Goal: Task Accomplishment & Management: Use online tool/utility

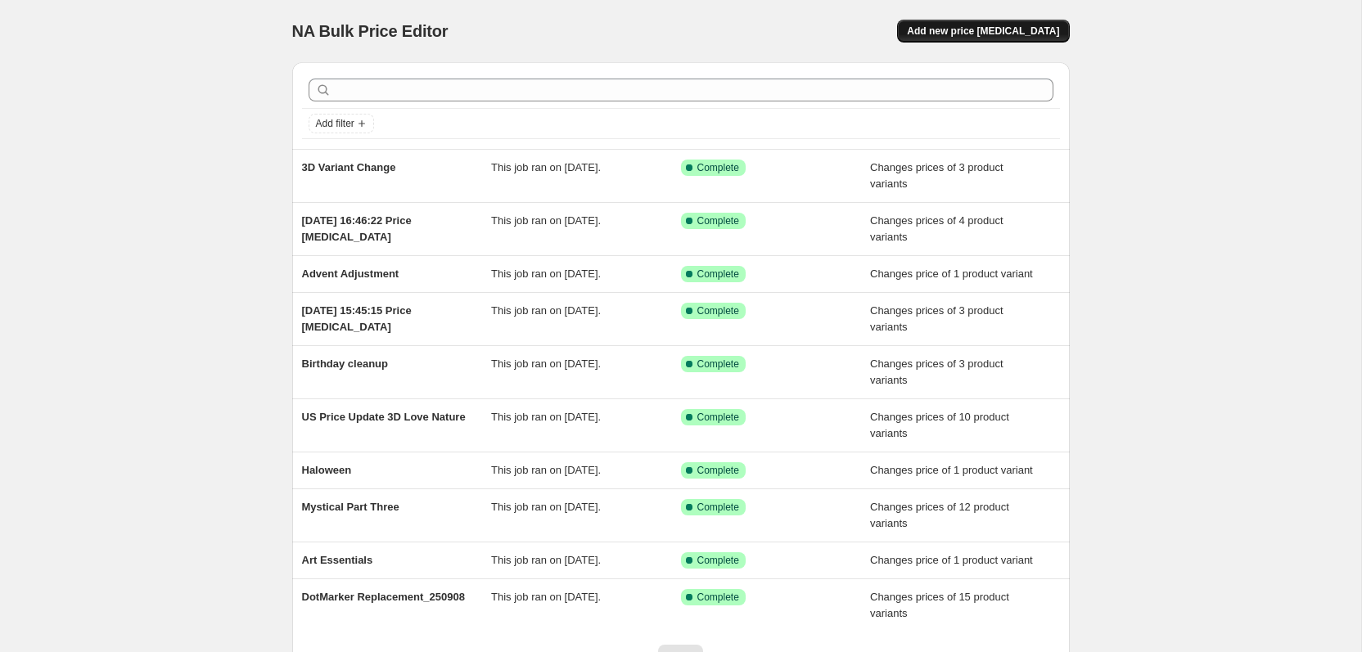
click at [989, 25] on span "Add new price [MEDICAL_DATA]" at bounding box center [983, 31] width 152 height 13
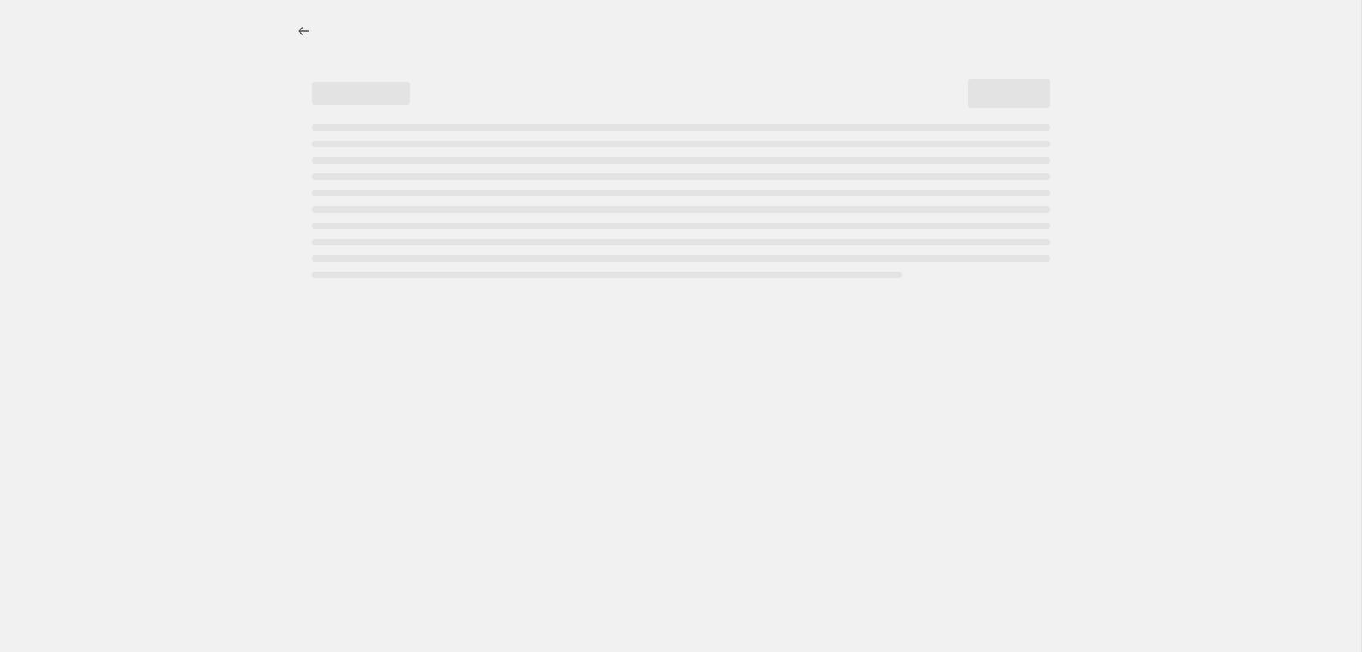
select select "percentage"
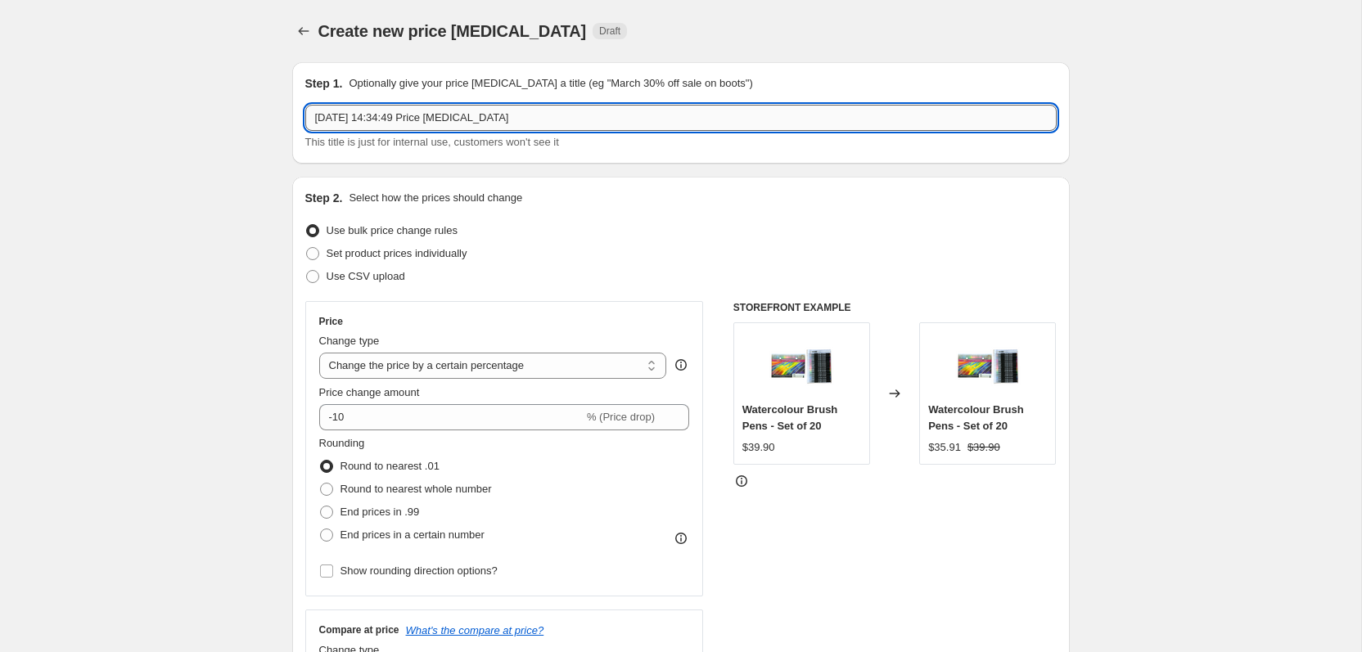
click at [412, 121] on input "[DATE] 14:34:49 Price [MEDICAL_DATA]" at bounding box center [680, 118] width 751 height 26
type input "[DATE] Cleanup"
click at [430, 242] on label "Set product prices individually" at bounding box center [386, 253] width 162 height 23
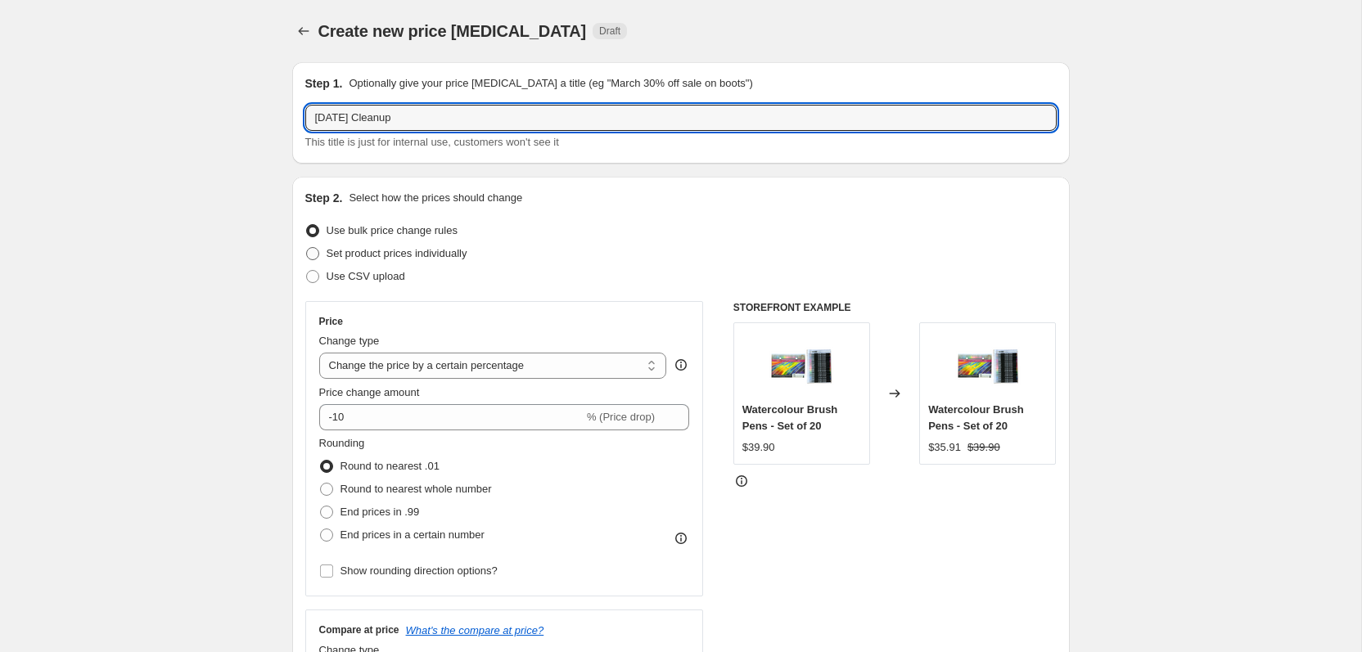
click at [307, 247] on input "Set product prices individually" at bounding box center [306, 247] width 1 height 1
radio input "true"
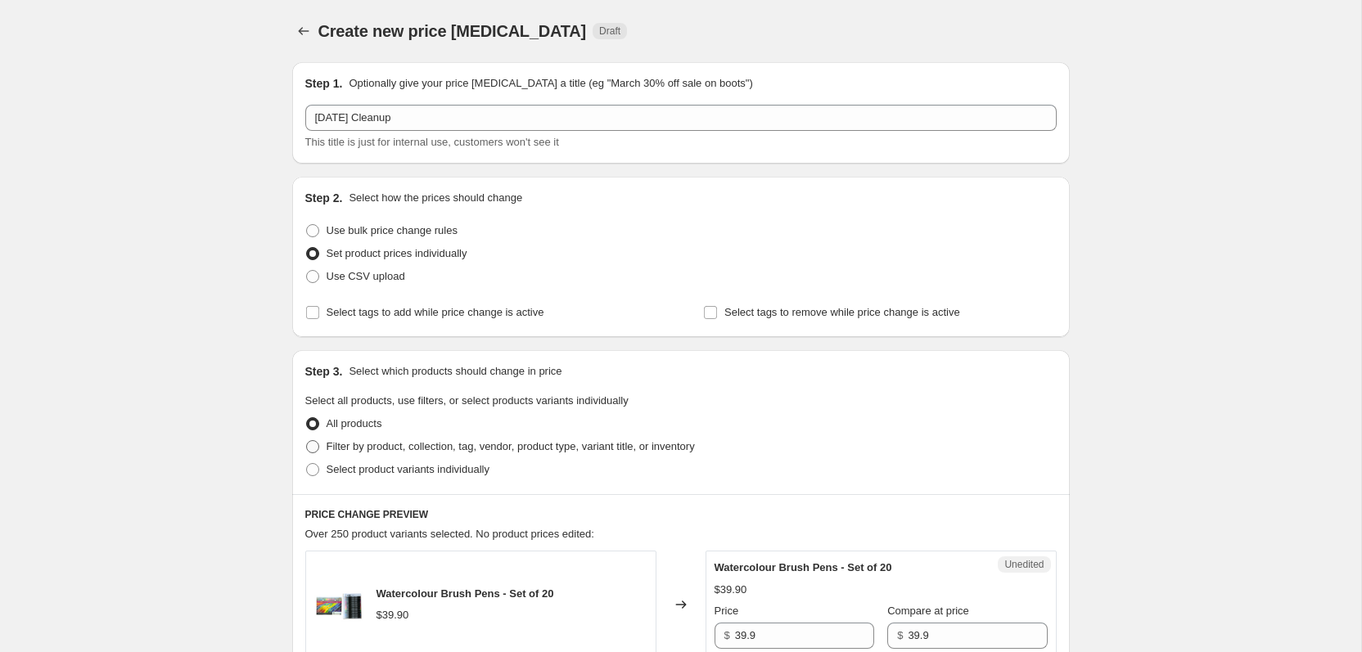
click at [447, 449] on span "Filter by product, collection, tag, vendor, product type, variant title, or inv…" at bounding box center [511, 446] width 368 height 12
click at [307, 441] on input "Filter by product, collection, tag, vendor, product type, variant title, or inv…" at bounding box center [306, 440] width 1 height 1
radio input "true"
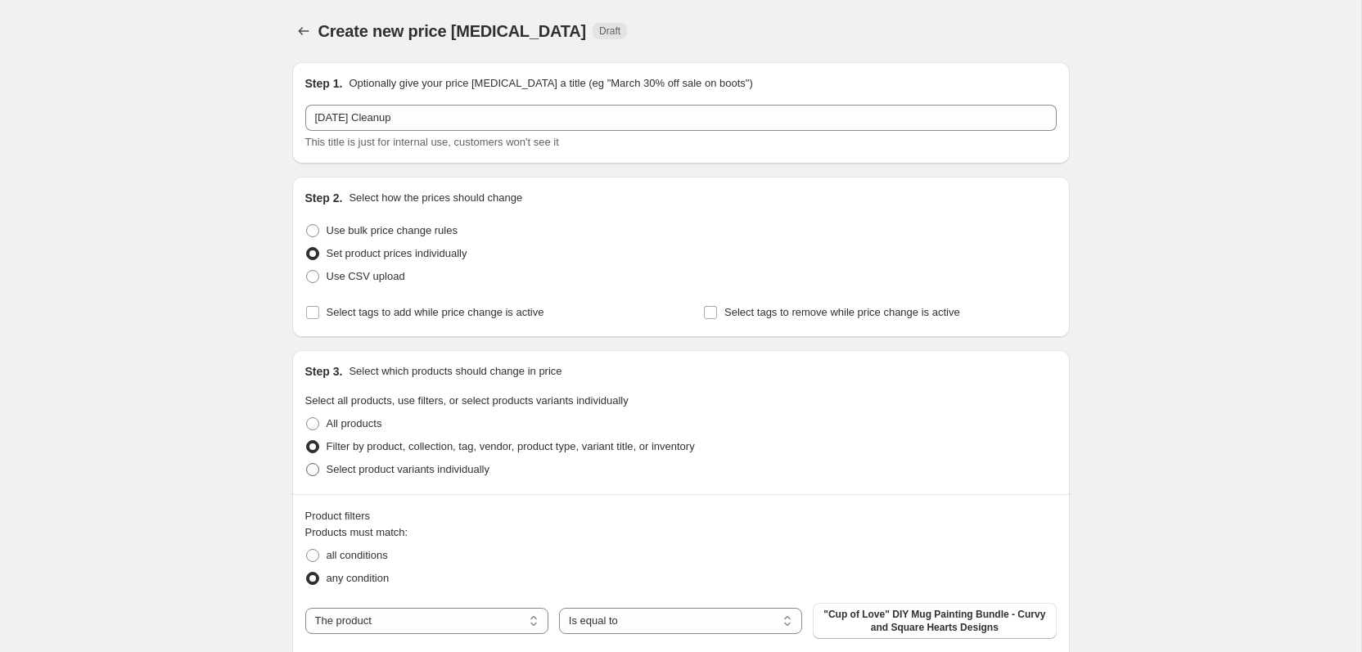
click at [442, 465] on span "Select product variants individually" at bounding box center [408, 469] width 163 height 12
click at [307, 464] on input "Select product variants individually" at bounding box center [306, 463] width 1 height 1
radio input "true"
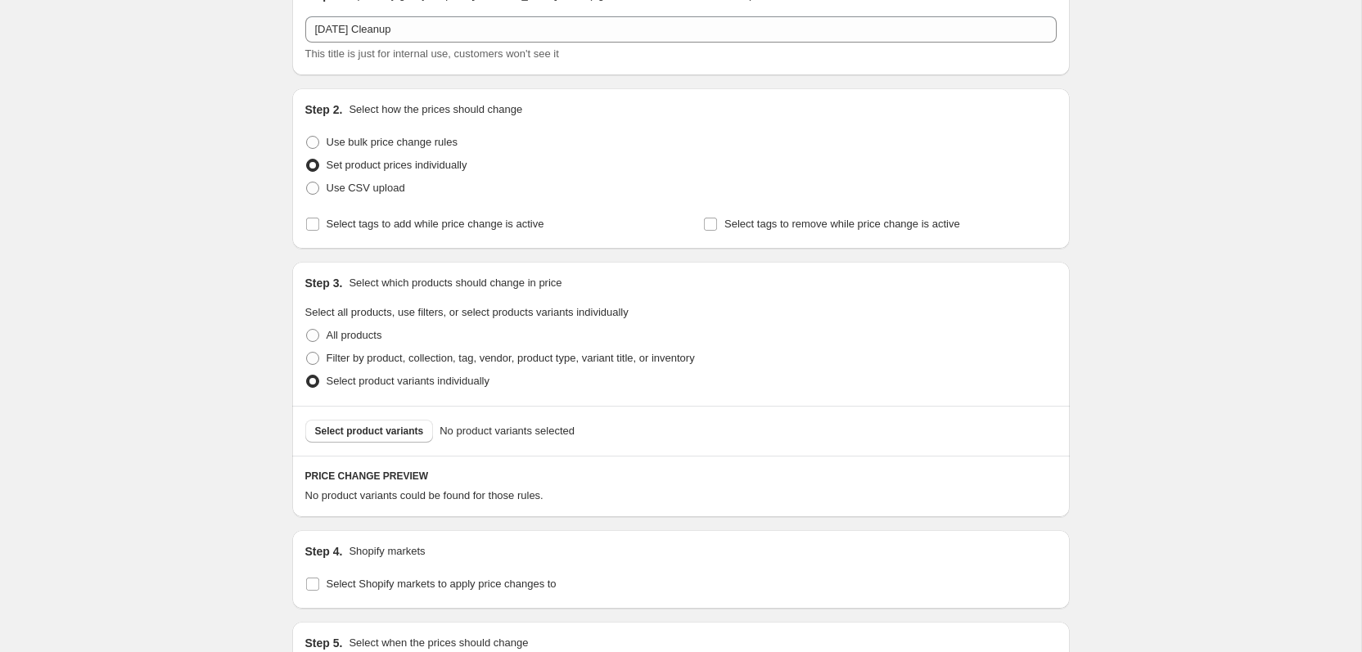
scroll to position [105, 0]
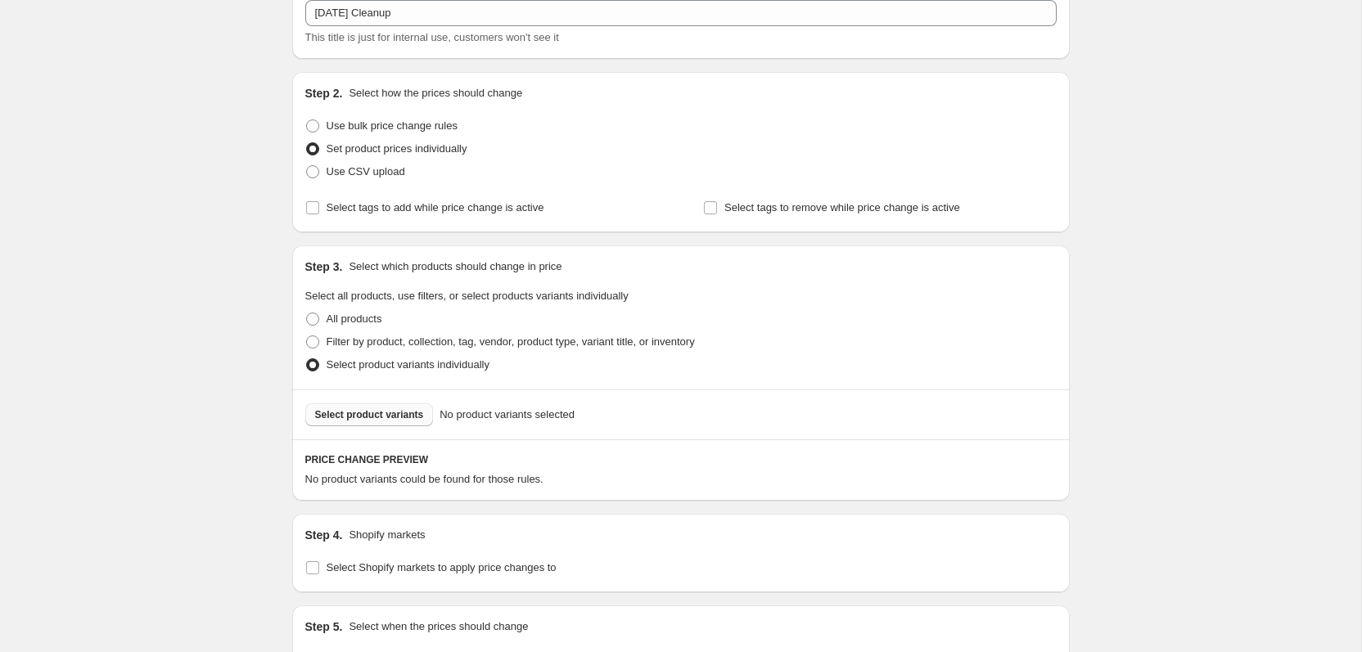
click at [394, 417] on span "Select product variants" at bounding box center [369, 414] width 109 height 13
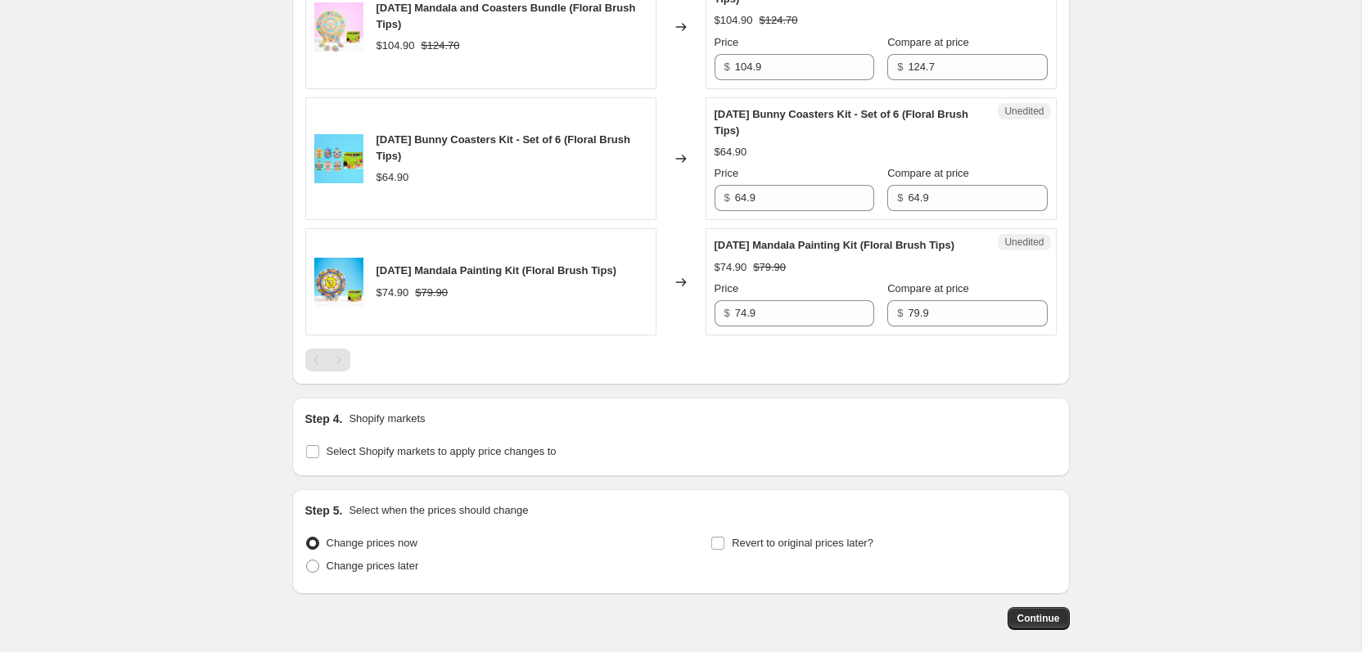
scroll to position [1125, 0]
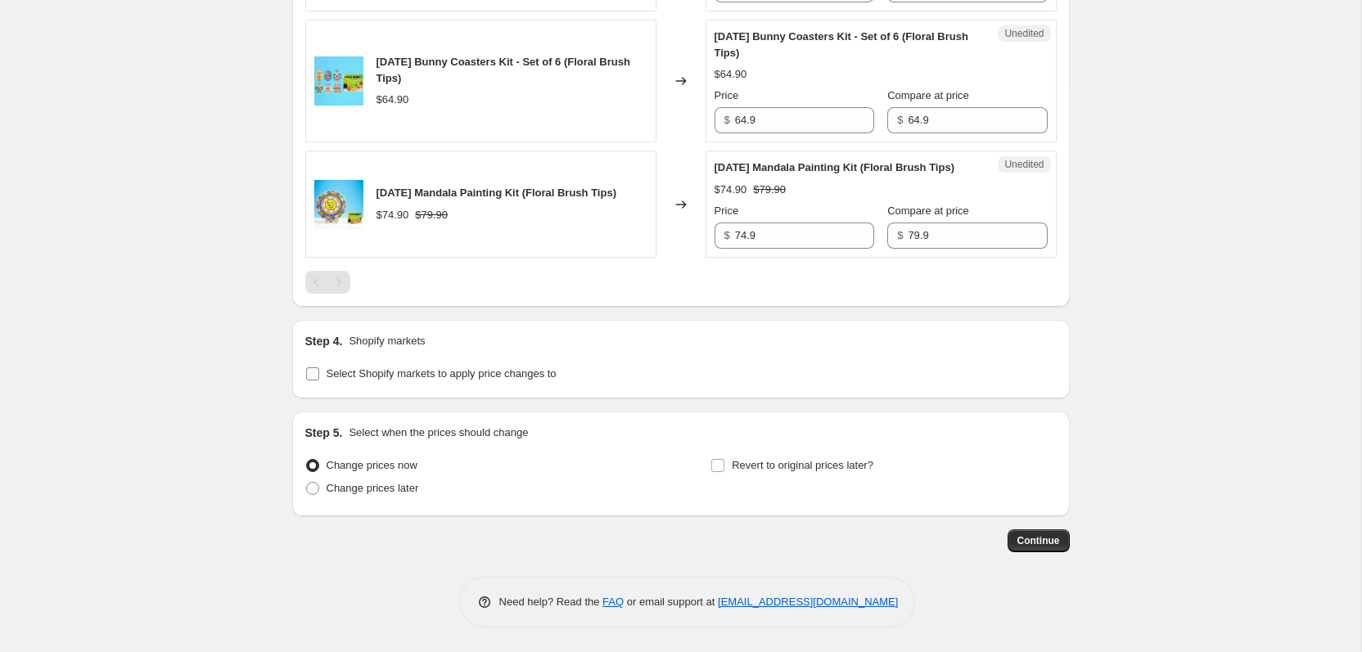
click at [388, 372] on span "Select Shopify markets to apply price changes to" at bounding box center [442, 373] width 230 height 12
click at [319, 372] on input "Select Shopify markets to apply price changes to" at bounding box center [312, 373] width 13 height 13
checkbox input "true"
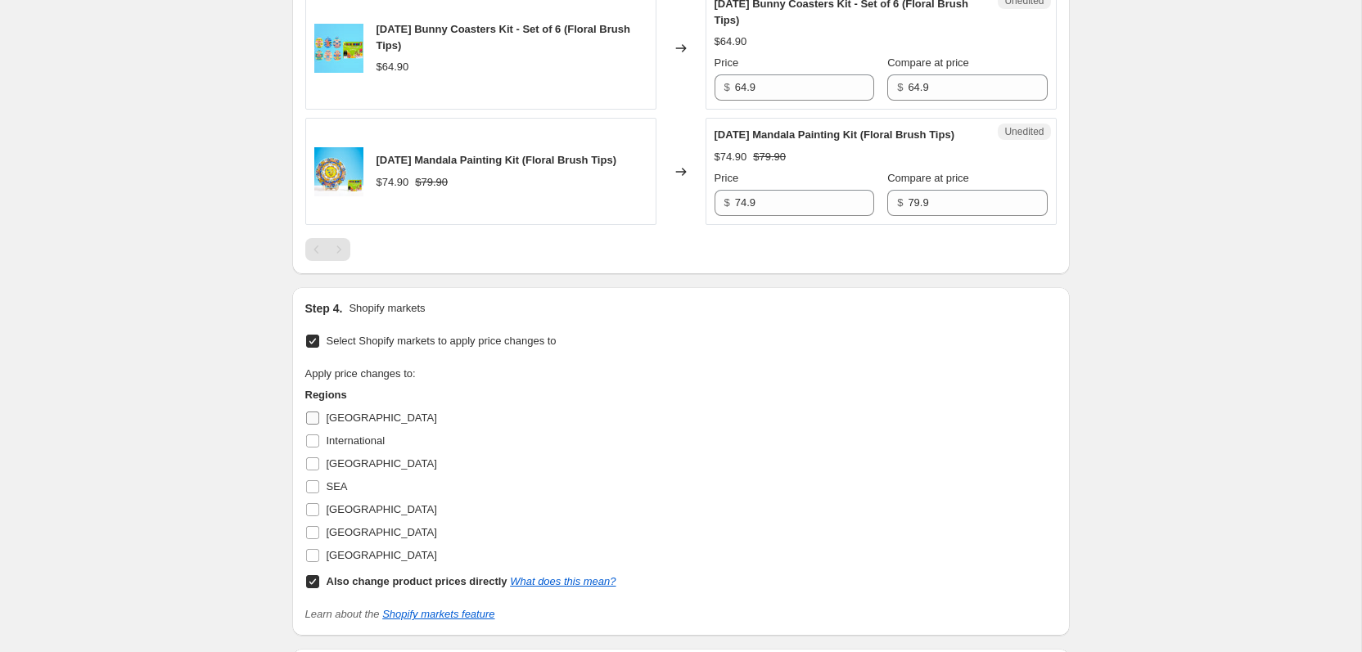
click at [363, 424] on span "[GEOGRAPHIC_DATA]" at bounding box center [382, 418] width 110 height 12
click at [319, 425] on input "[GEOGRAPHIC_DATA]" at bounding box center [312, 418] width 13 height 13
checkbox input "true"
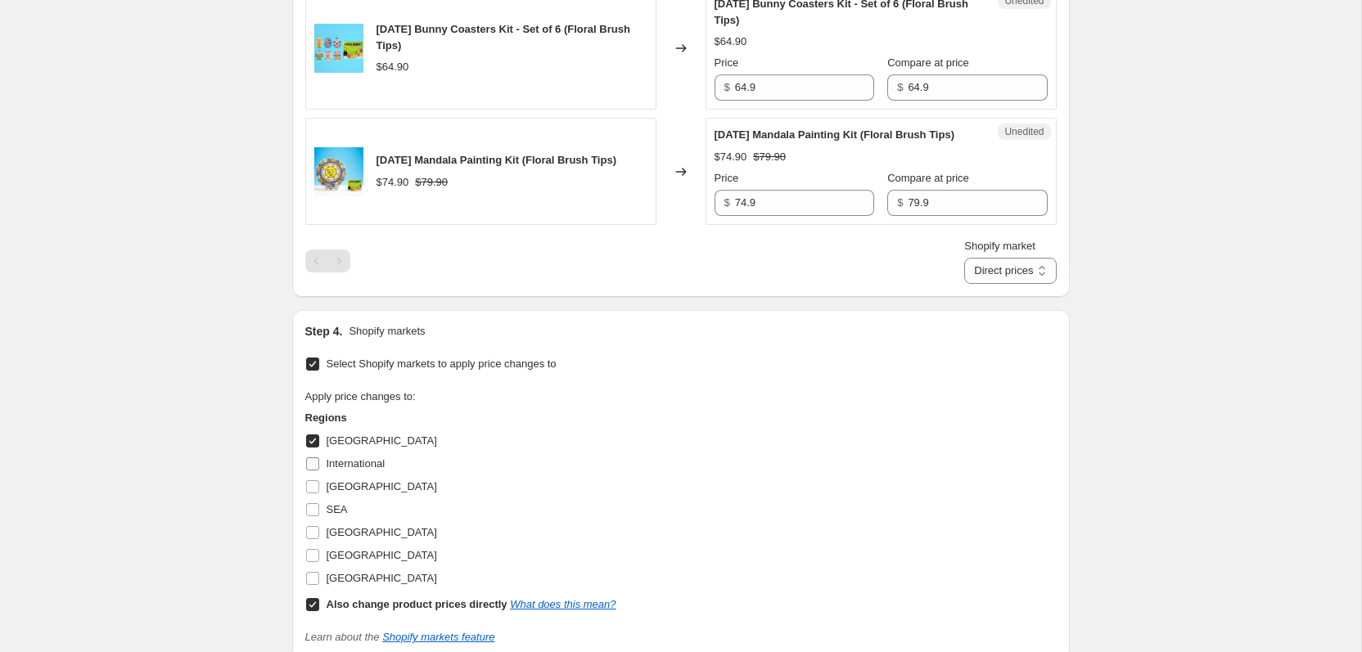
click at [361, 476] on label "International" at bounding box center [345, 464] width 80 height 23
click at [319, 471] on input "International" at bounding box center [312, 464] width 13 height 13
checkbox input "true"
click at [358, 447] on span "[GEOGRAPHIC_DATA]" at bounding box center [382, 441] width 110 height 12
click at [319, 448] on input "[GEOGRAPHIC_DATA]" at bounding box center [312, 441] width 13 height 13
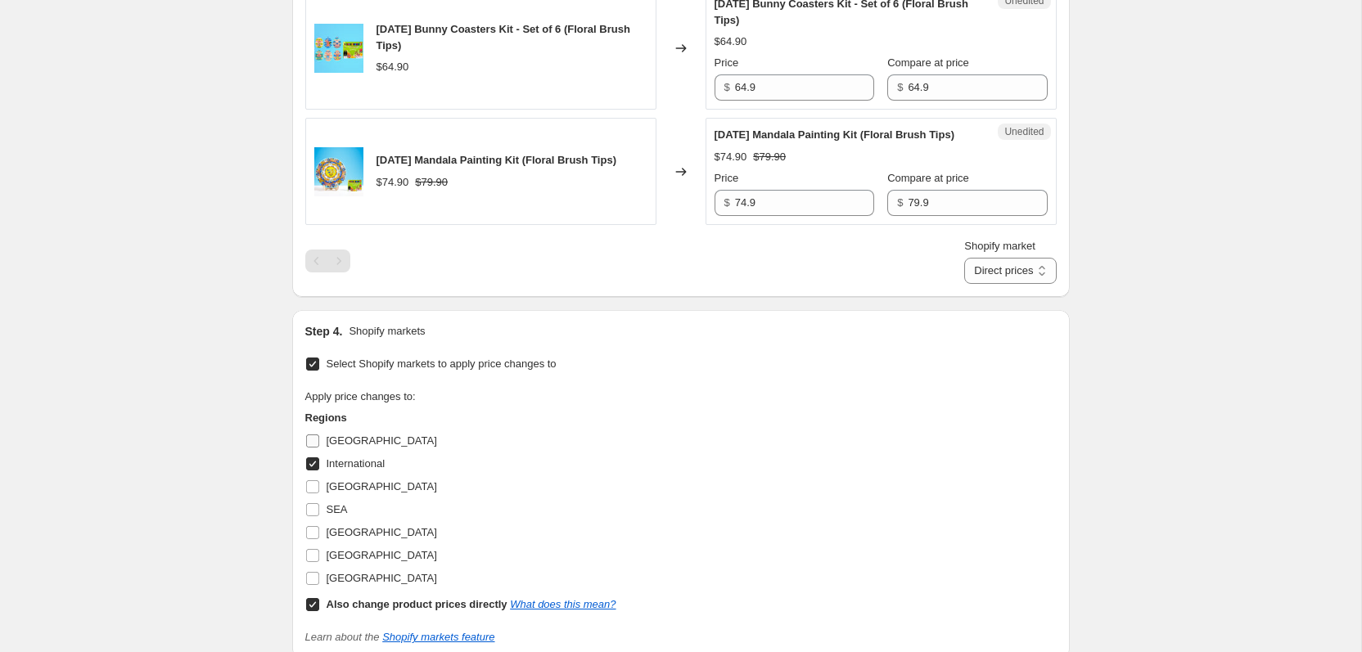
checkbox input "false"
click at [359, 476] on label "International" at bounding box center [345, 464] width 80 height 23
click at [319, 471] on input "International" at bounding box center [312, 464] width 13 height 13
checkbox input "false"
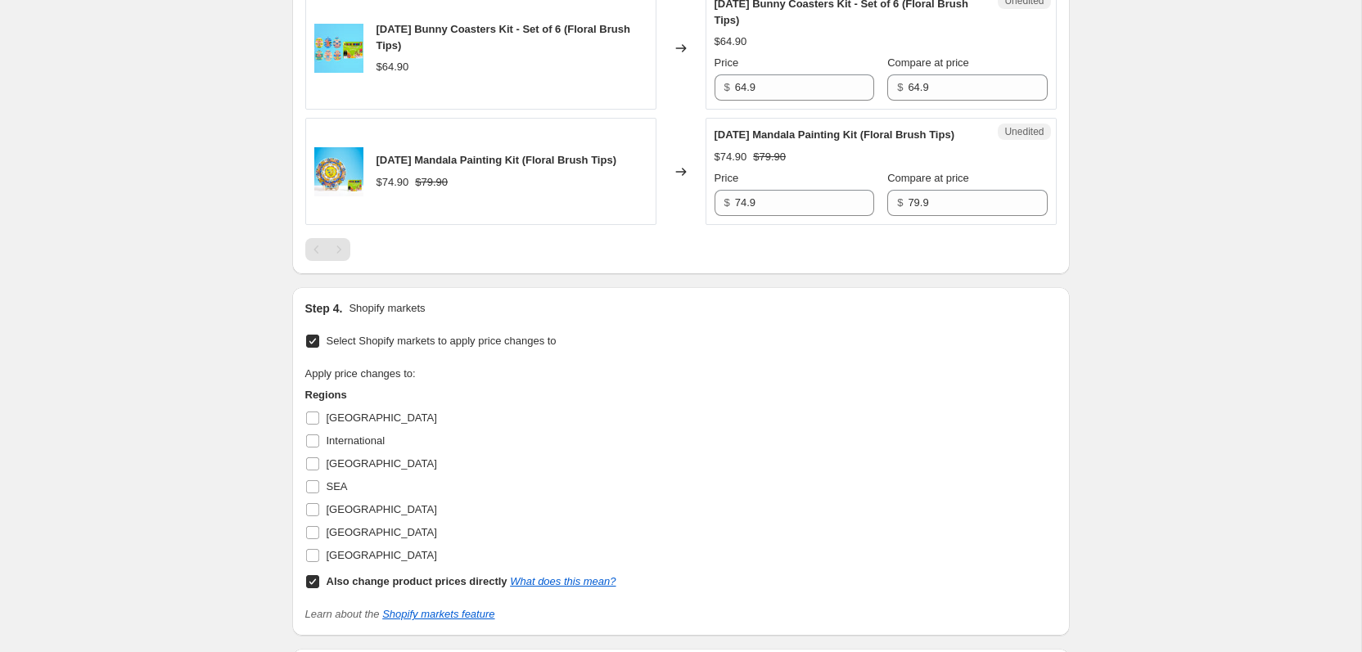
click at [357, 588] on b "Also change product prices directly" at bounding box center [417, 581] width 181 height 12
click at [319, 588] on input "Also change product prices directly What does this mean?" at bounding box center [312, 581] width 13 height 13
checkbox input "false"
click at [357, 561] on span "[GEOGRAPHIC_DATA]" at bounding box center [382, 555] width 110 height 12
click at [319, 562] on input "[GEOGRAPHIC_DATA]" at bounding box center [312, 555] width 13 height 13
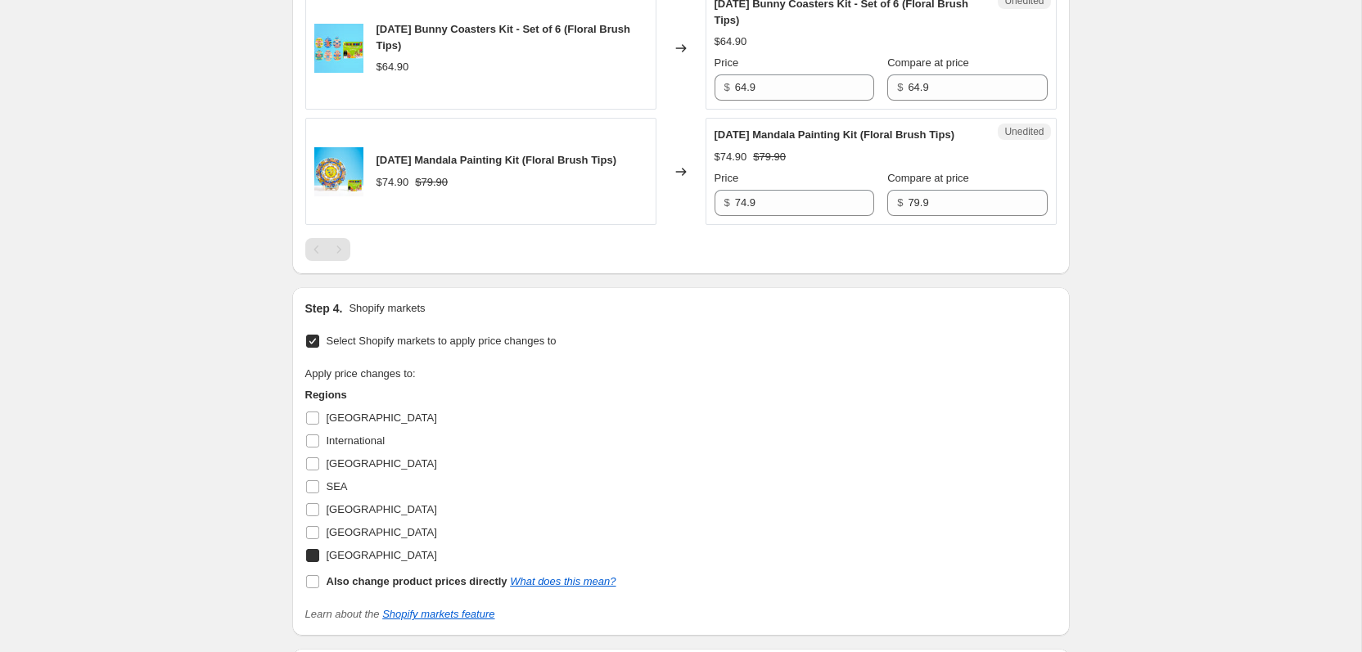
checkbox input "true"
click at [345, 539] on span "[GEOGRAPHIC_DATA]" at bounding box center [382, 532] width 110 height 12
click at [319, 539] on input "[GEOGRAPHIC_DATA]" at bounding box center [312, 532] width 13 height 13
checkbox input "true"
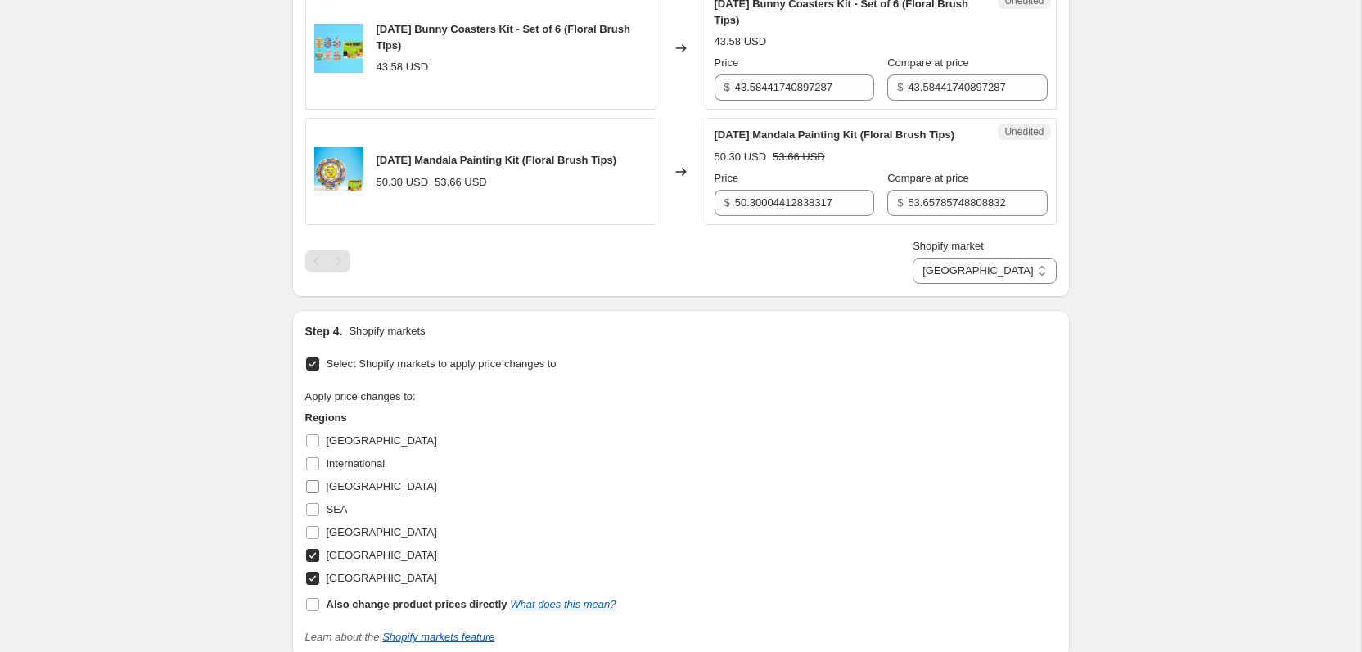
click at [352, 493] on span "[GEOGRAPHIC_DATA]" at bounding box center [382, 486] width 110 height 12
click at [319, 494] on input "[GEOGRAPHIC_DATA]" at bounding box center [312, 486] width 13 height 13
checkbox input "true"
select select "8419737818"
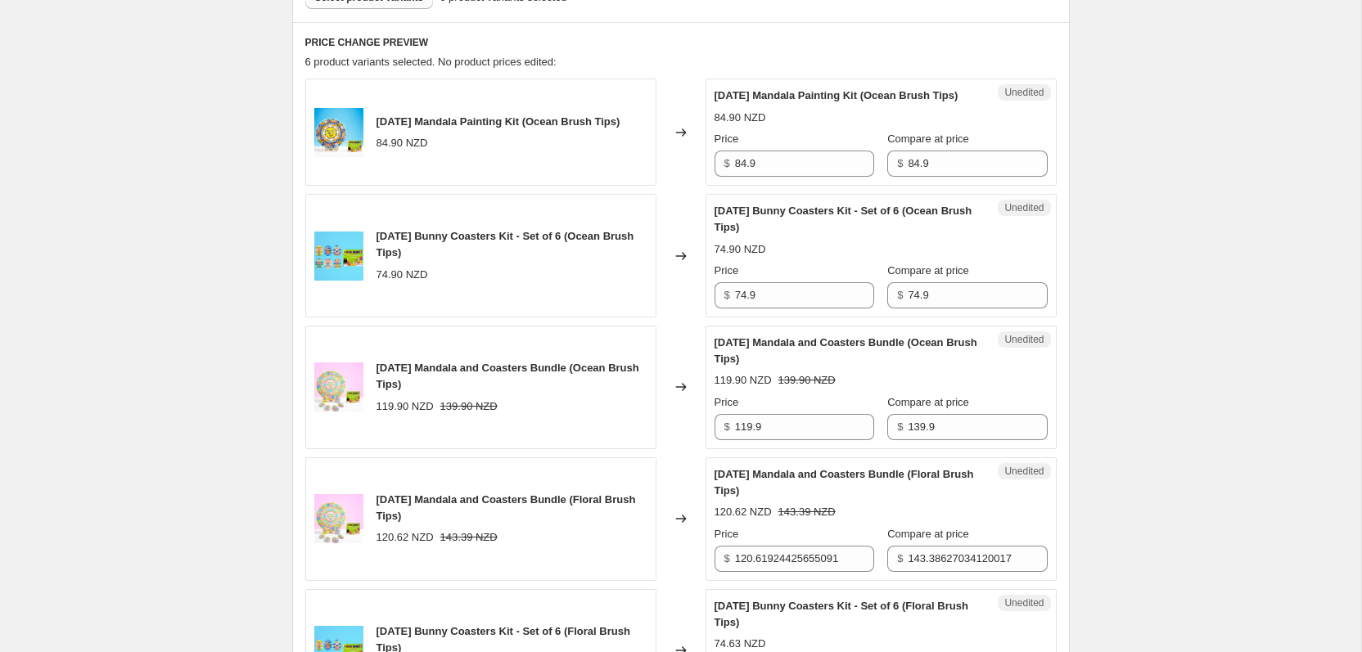
scroll to position [509, 0]
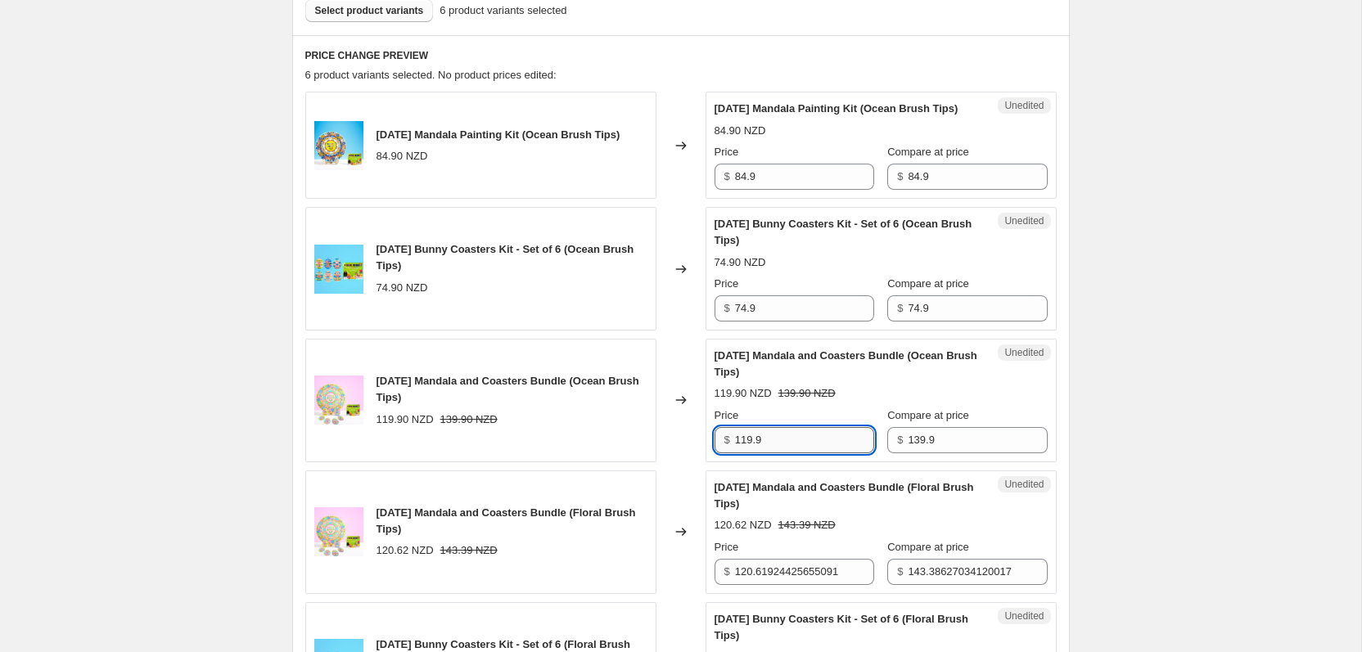
click at [778, 453] on input "119.9" at bounding box center [804, 440] width 139 height 26
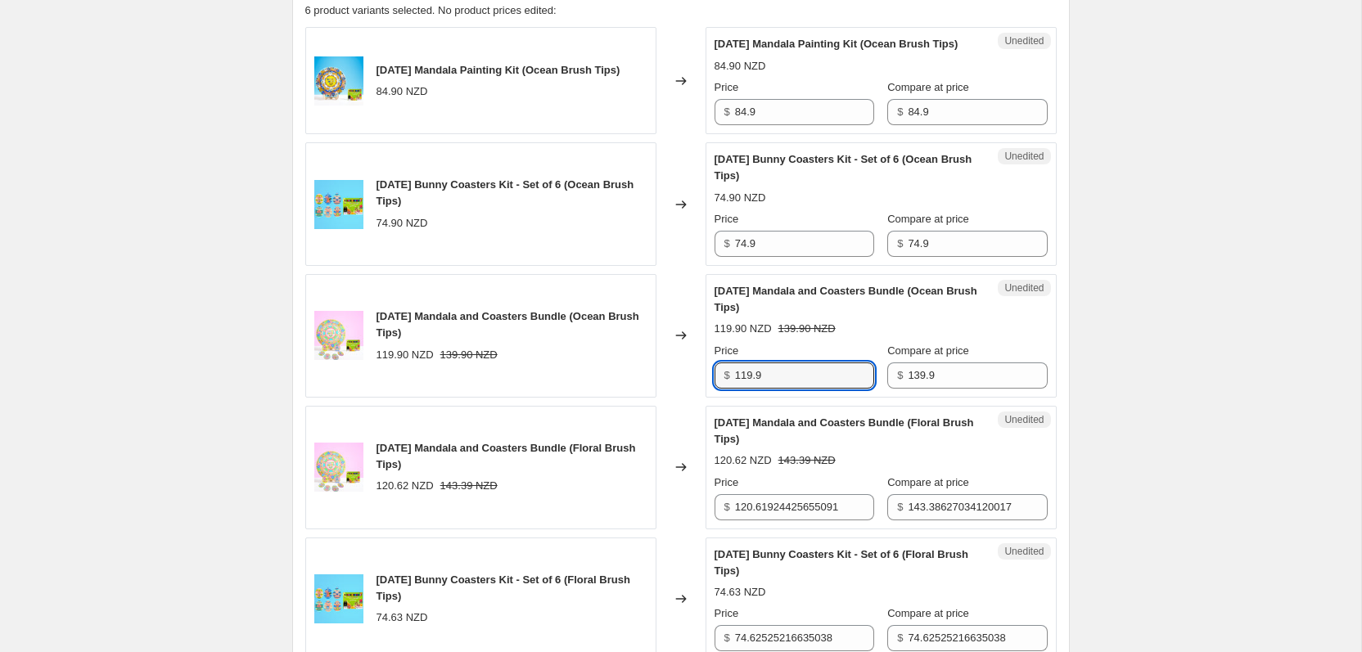
scroll to position [587, 0]
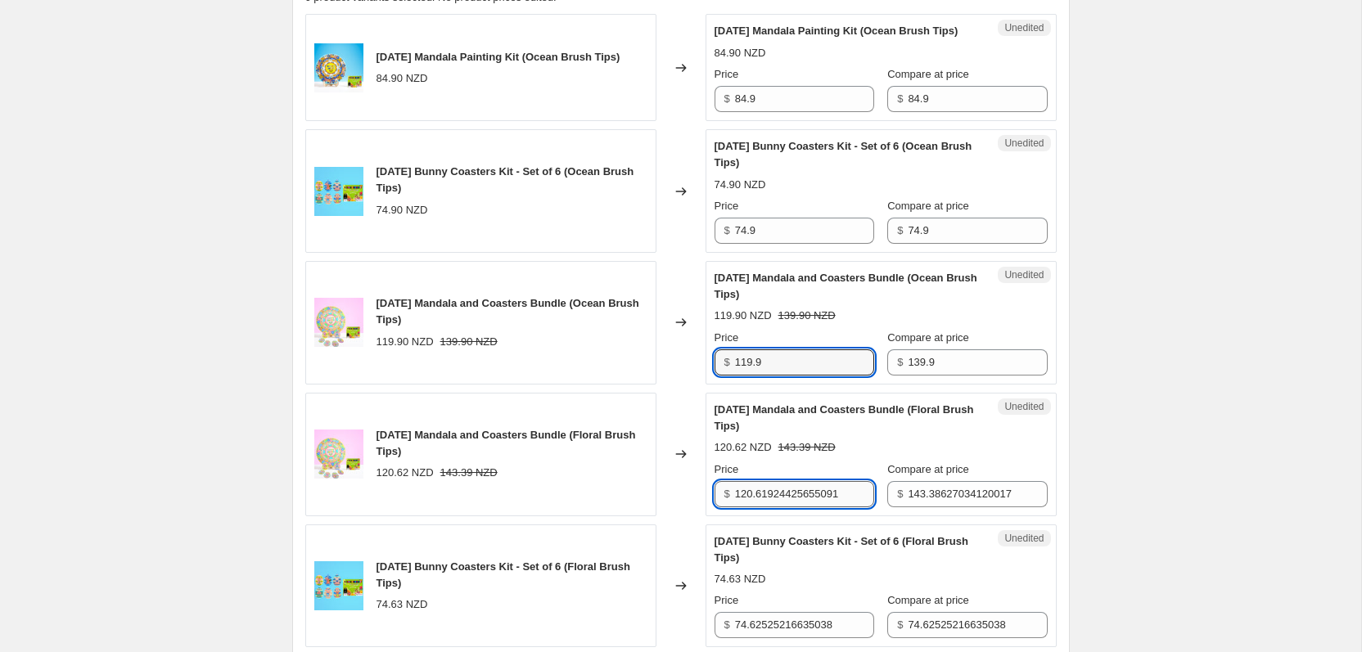
click at [773, 507] on input "120.61924425655091" at bounding box center [804, 494] width 139 height 26
type input "119.9"
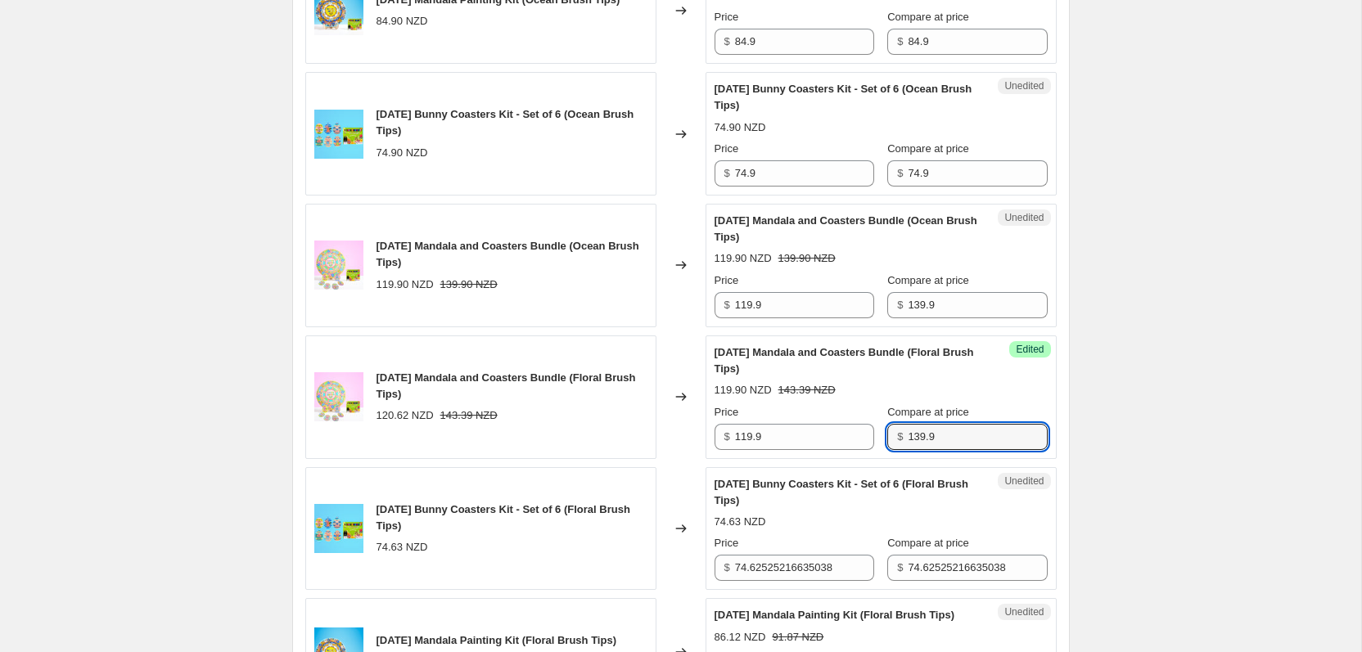
scroll to position [651, 0]
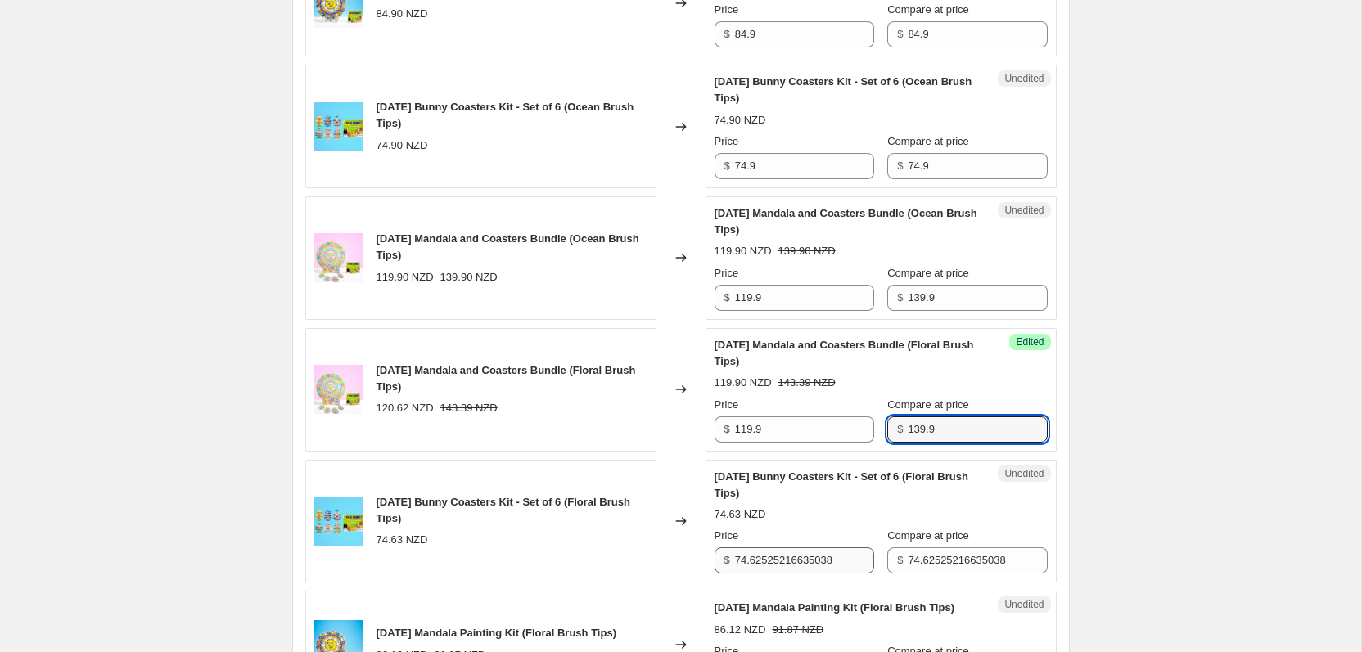
type input "139.9"
click at [800, 574] on input "74.62525216635038" at bounding box center [804, 561] width 139 height 26
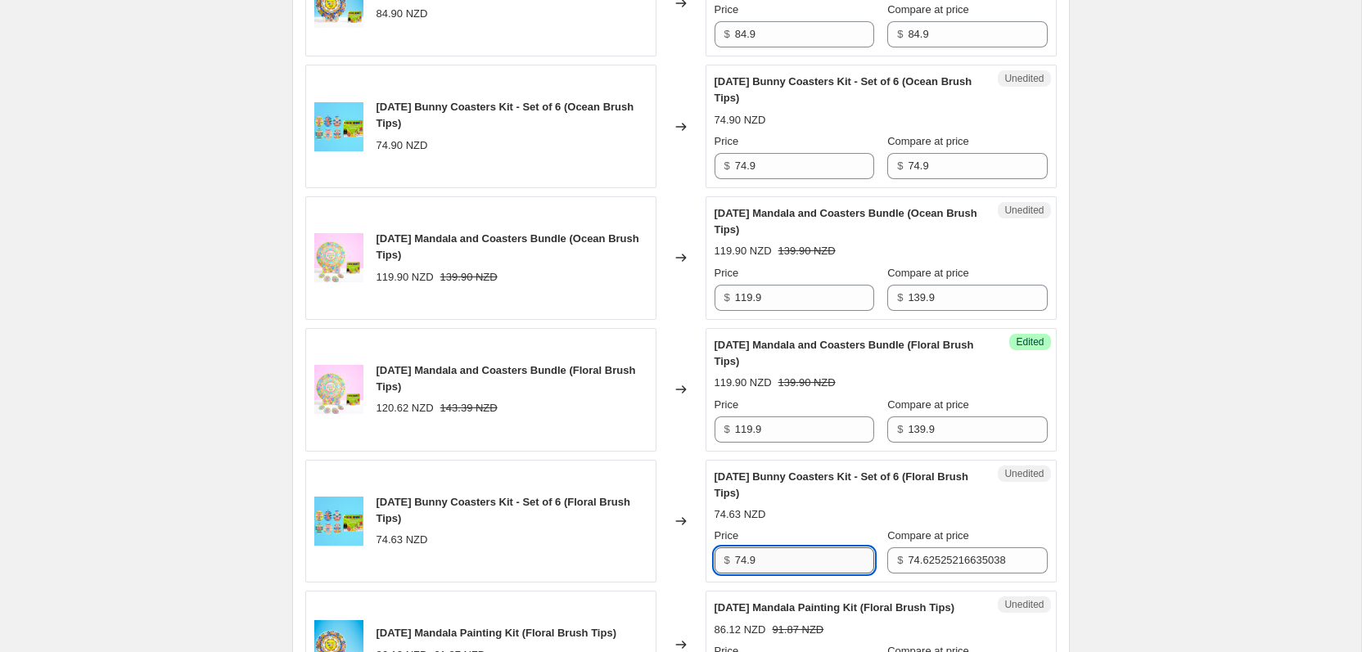
type input "74.9"
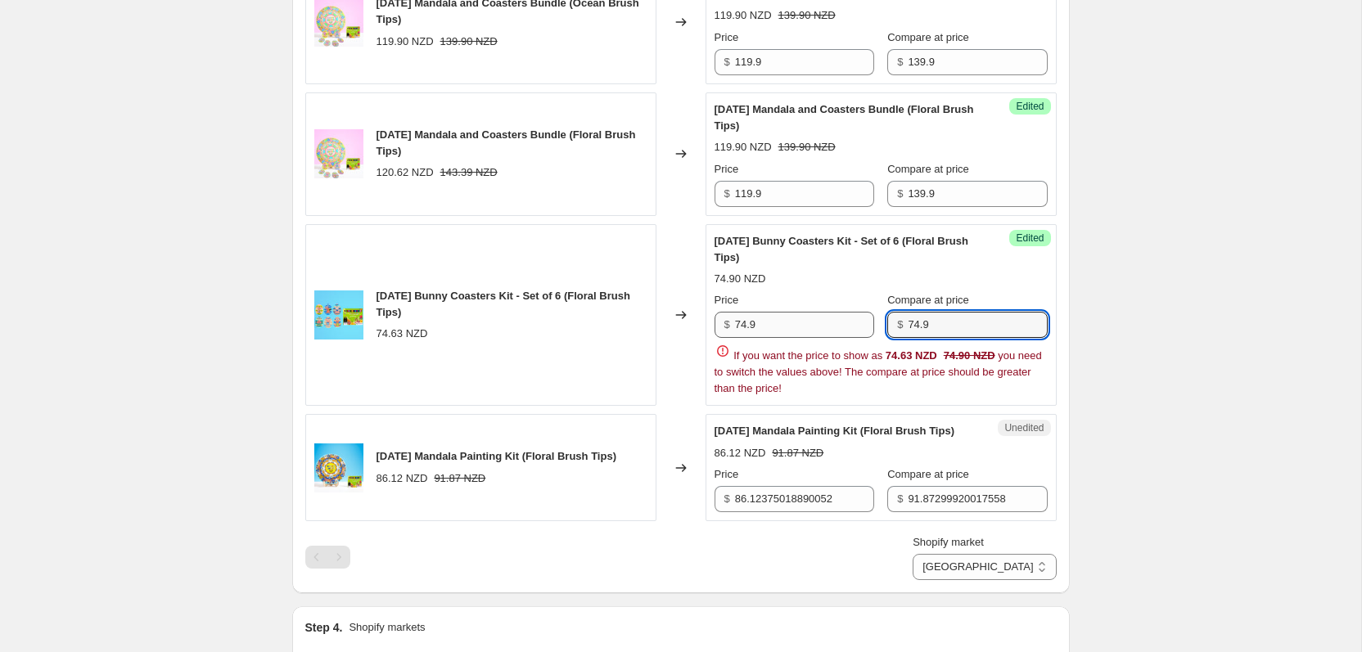
scroll to position [1139, 0]
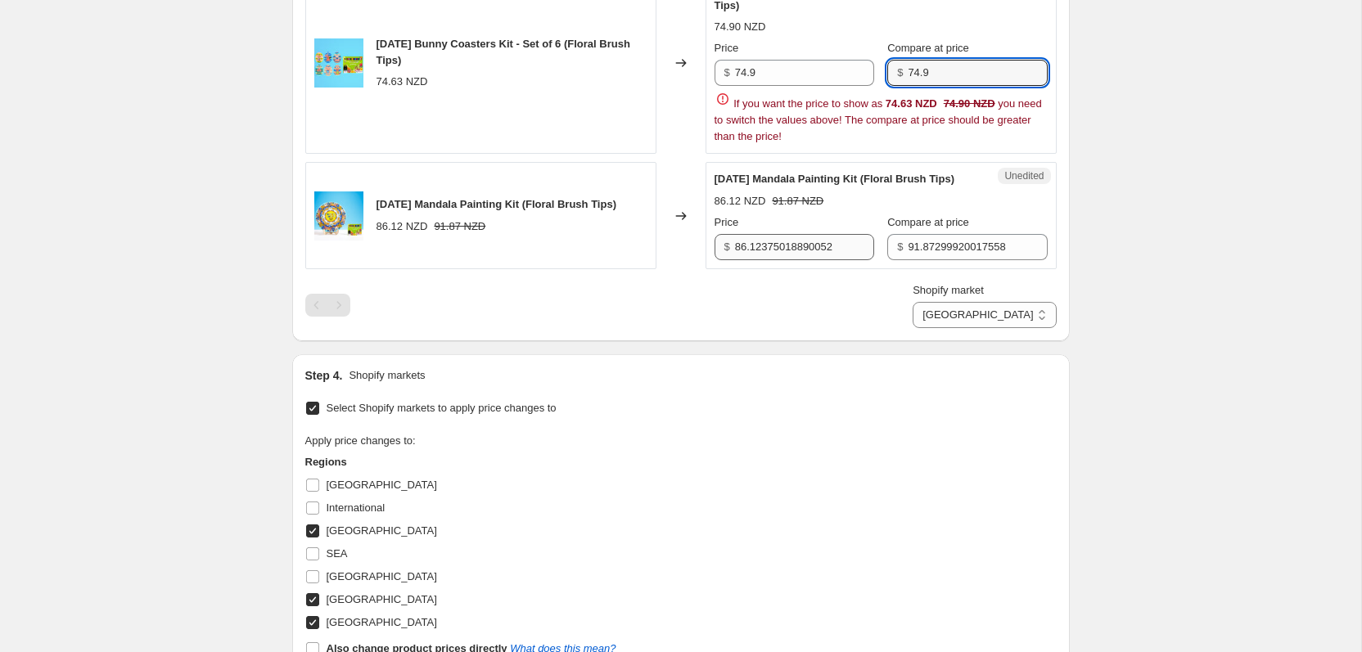
type input "74.9"
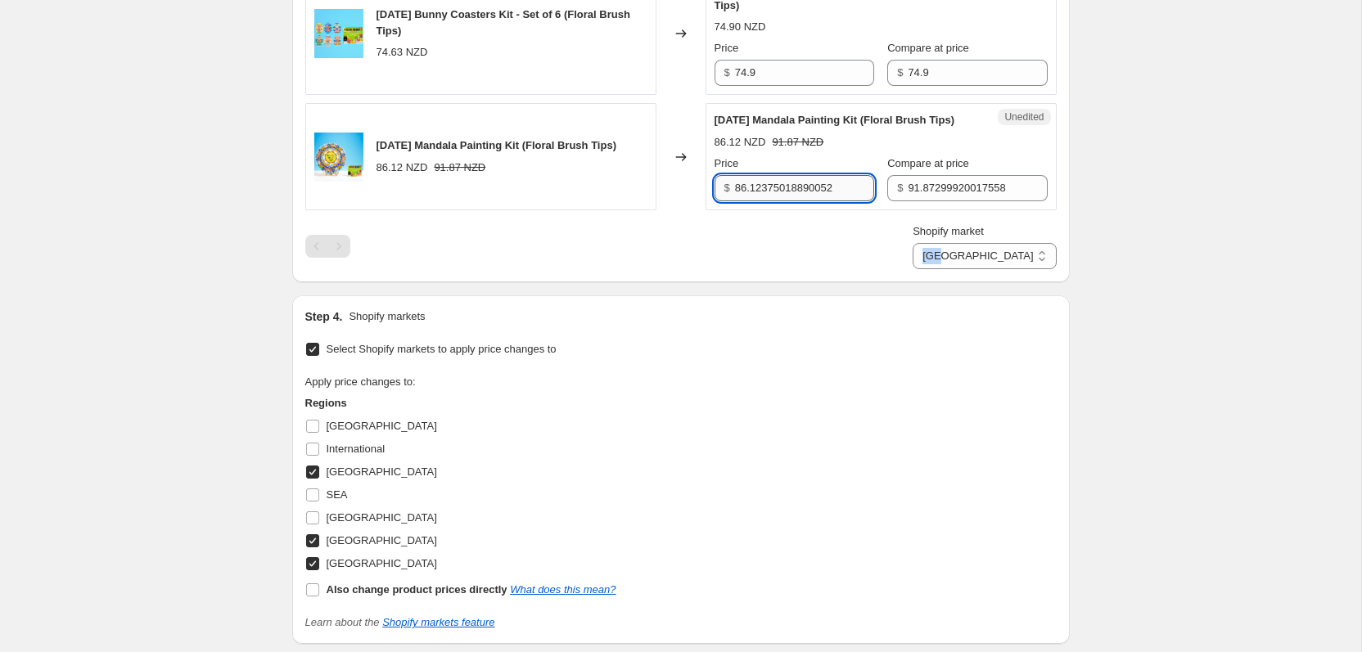
click at [790, 269] on div "Shopify market [GEOGRAPHIC_DATA] [GEOGRAPHIC_DATA] [GEOGRAPHIC_DATA] [GEOGRAPHI…" at bounding box center [680, 246] width 751 height 46
click at [791, 201] on input "86.12375018890052" at bounding box center [804, 188] width 139 height 26
type input "84.9"
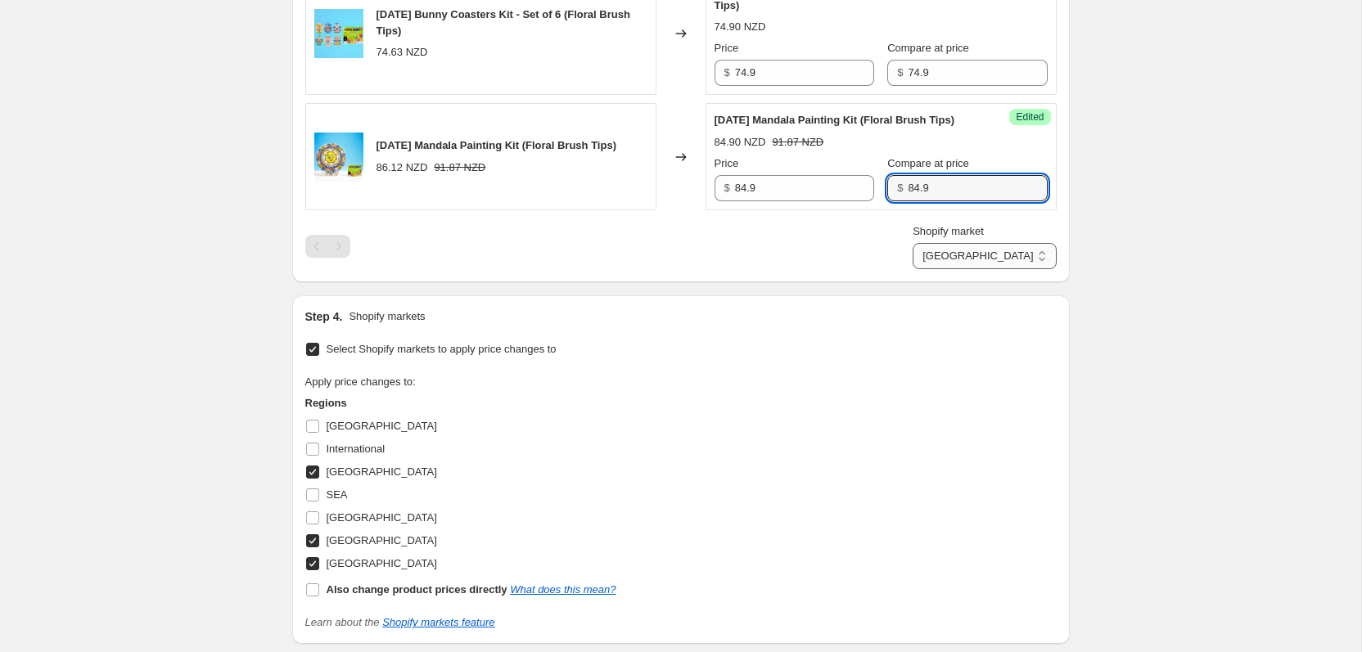
type input "84.9"
click at [1036, 269] on select "[GEOGRAPHIC_DATA] [GEOGRAPHIC_DATA] [GEOGRAPHIC_DATA]" at bounding box center [984, 256] width 143 height 26
select select "18472075482"
click at [980, 269] on select "[GEOGRAPHIC_DATA] [GEOGRAPHIC_DATA] [GEOGRAPHIC_DATA]" at bounding box center [984, 256] width 143 height 26
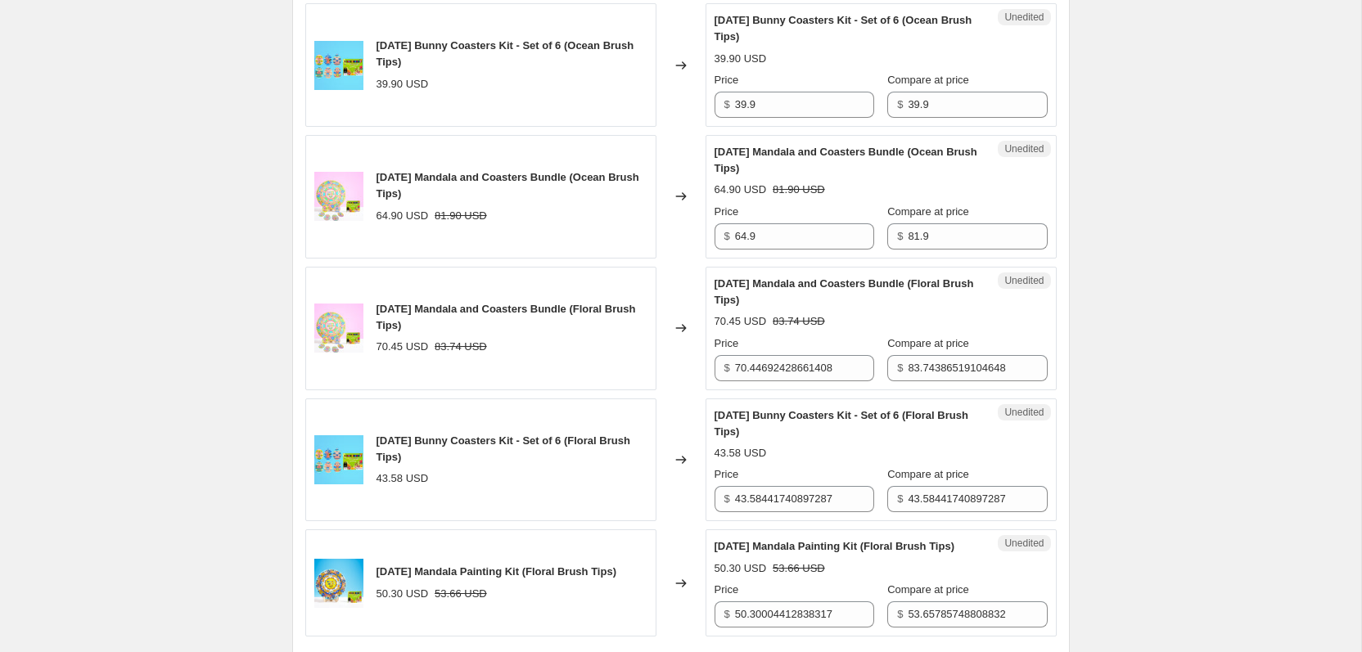
scroll to position [733, 0]
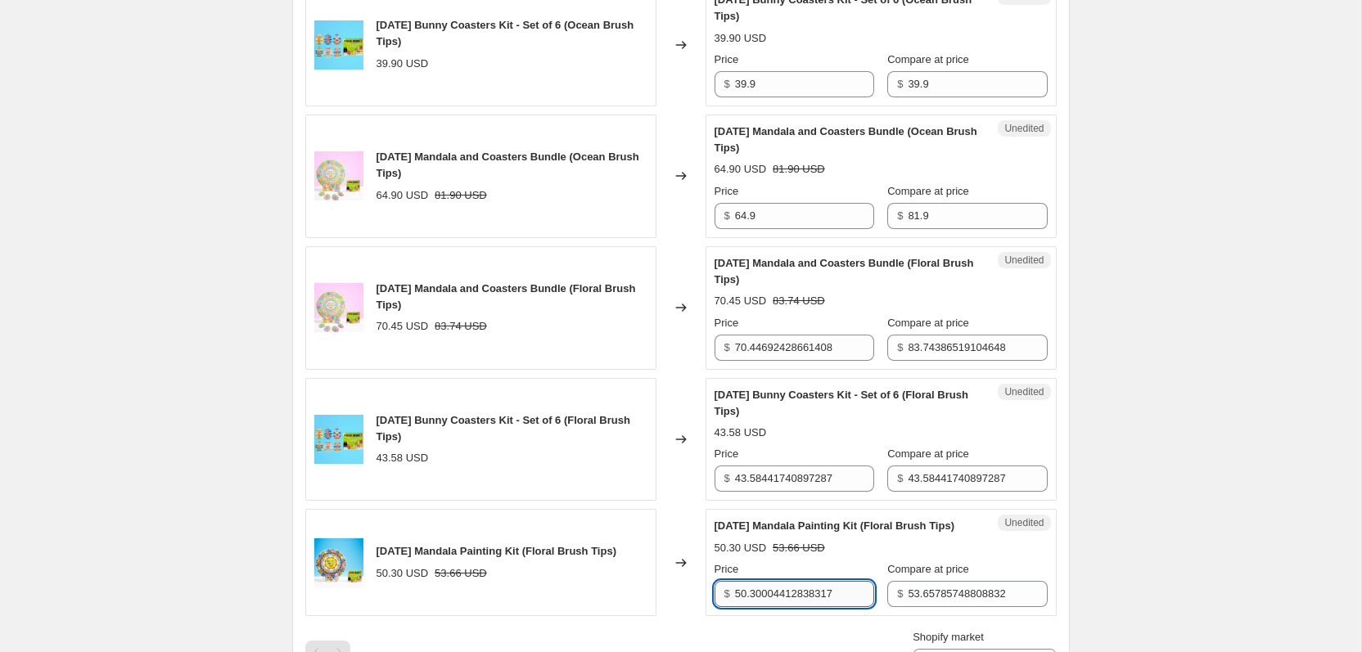
click at [771, 607] on input "50.30004412838317" at bounding box center [804, 594] width 139 height 26
type input "44.9"
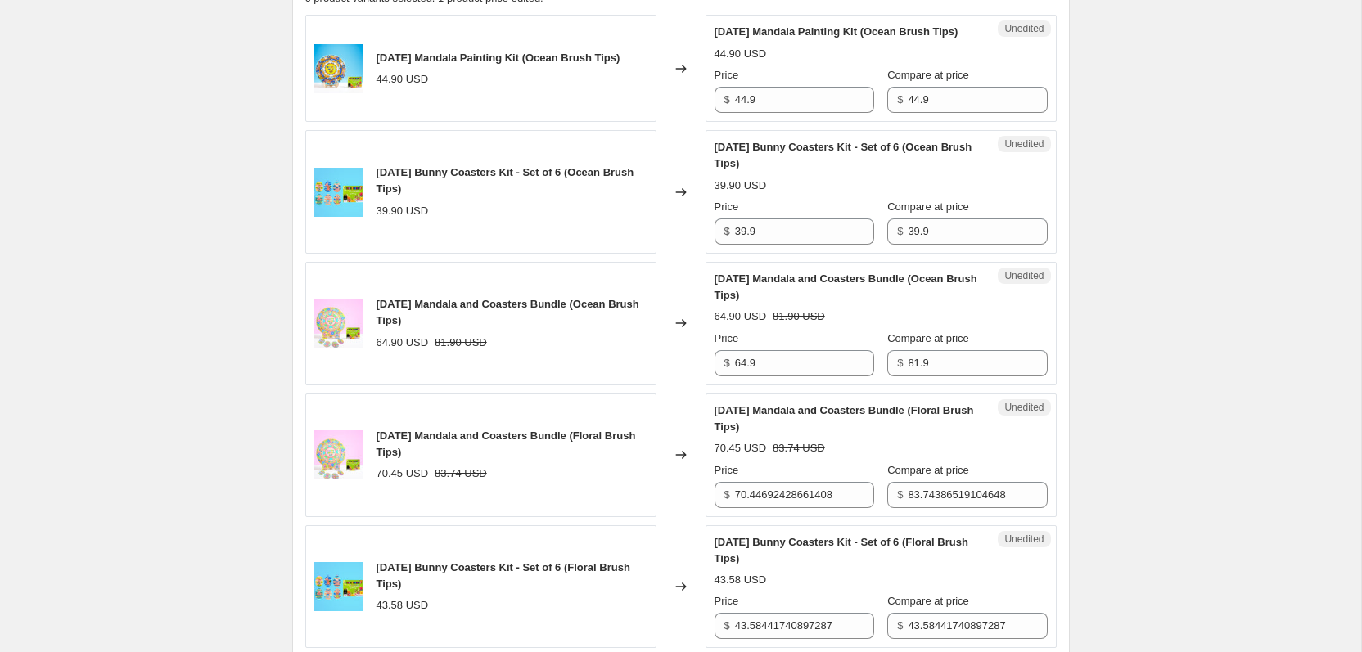
scroll to position [440, 0]
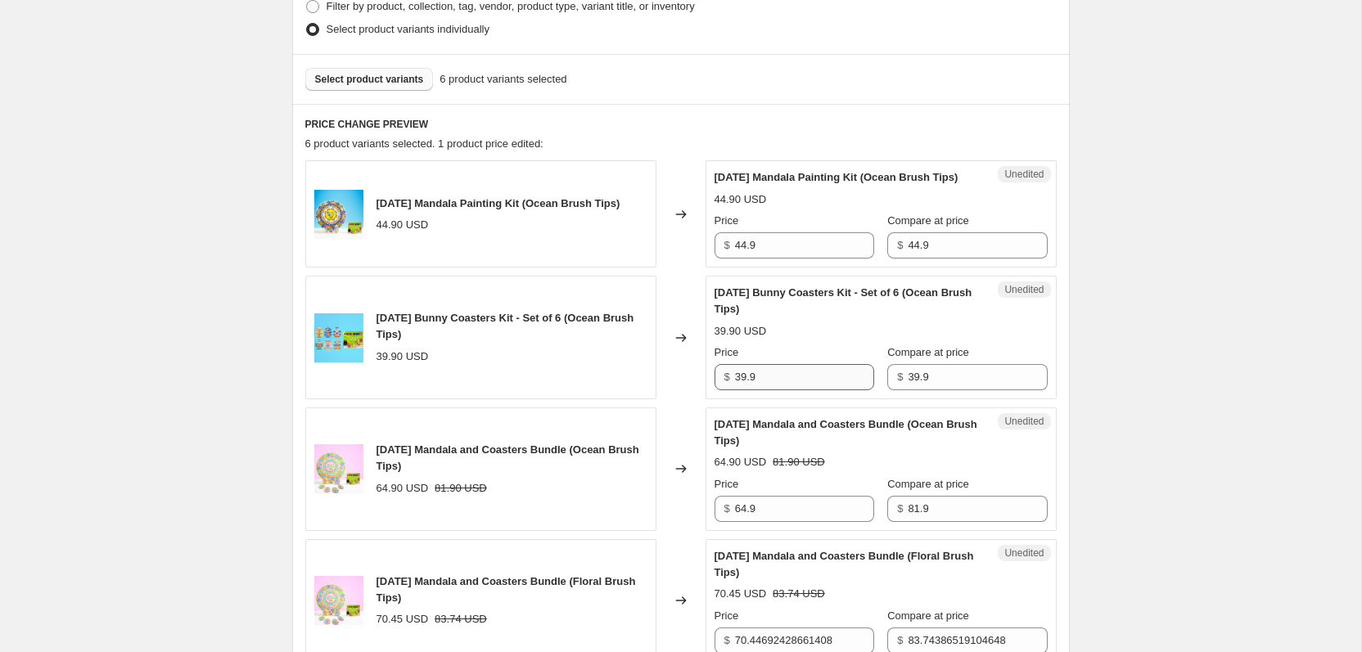
type input "44.9"
click at [780, 390] on input "39.9" at bounding box center [804, 377] width 139 height 26
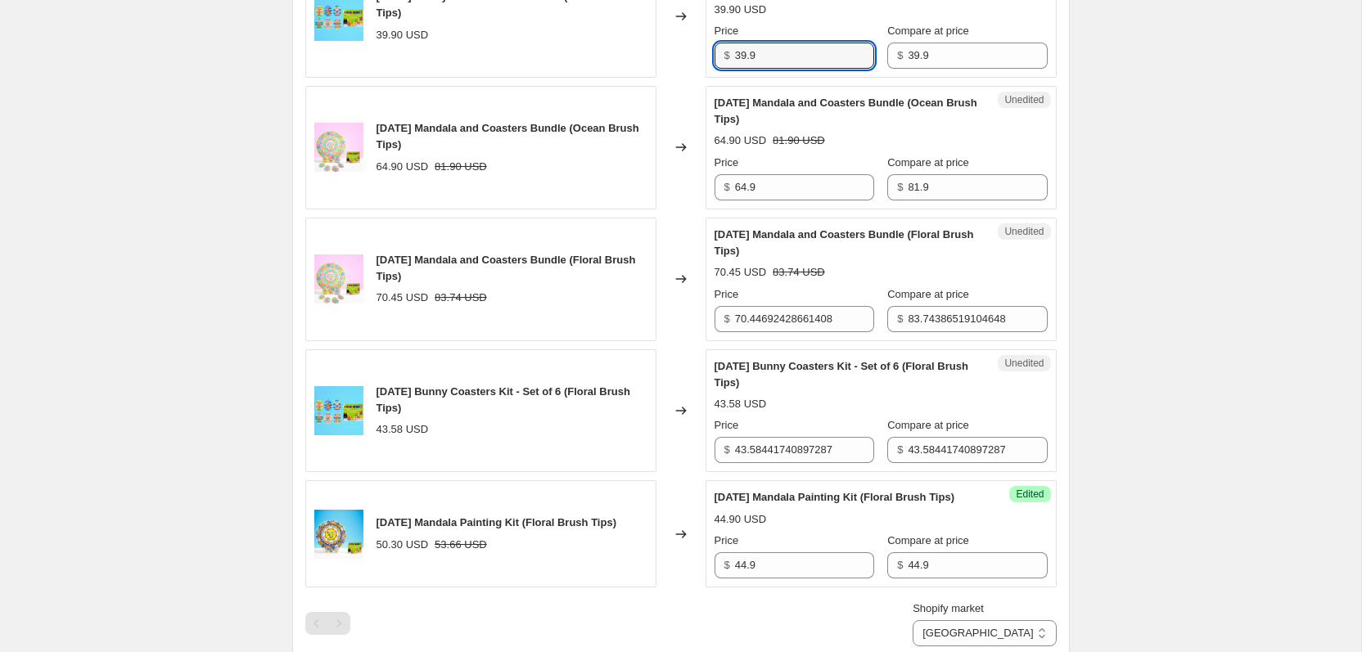
scroll to position [823, 0]
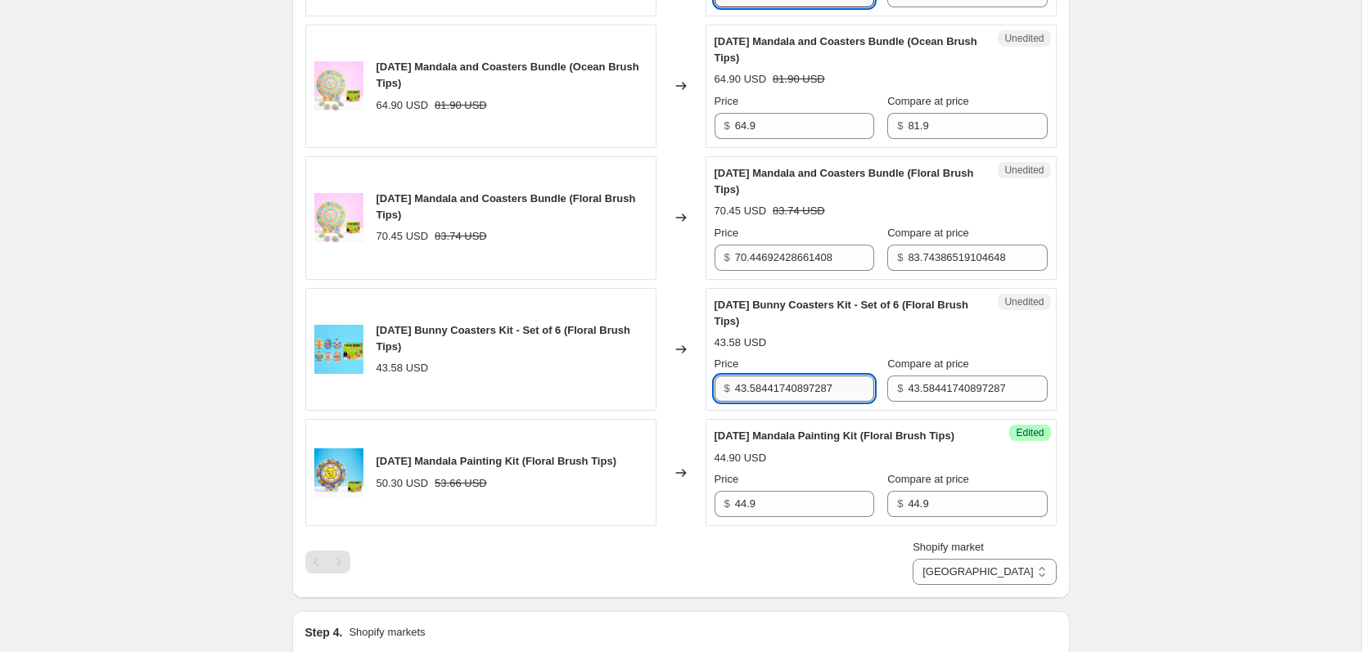
click at [765, 399] on input "43.58441740897287" at bounding box center [804, 389] width 139 height 26
type input "4"
type input "39.9"
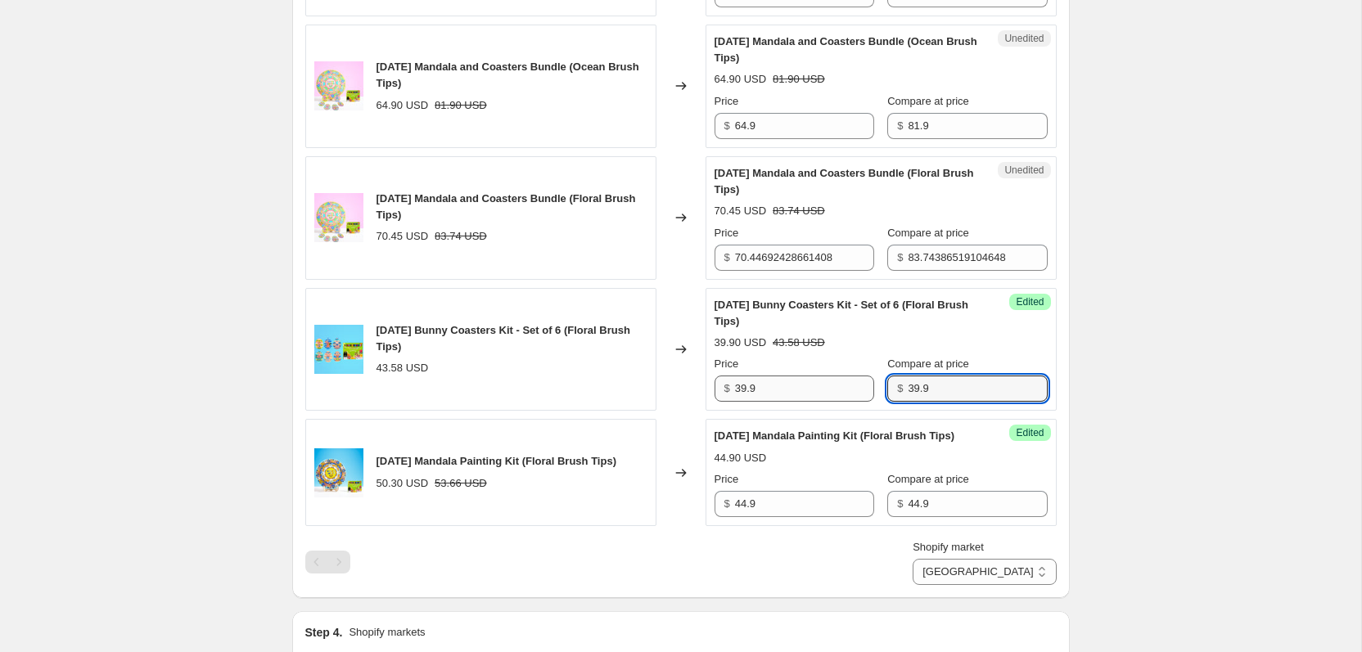
type input "39.9"
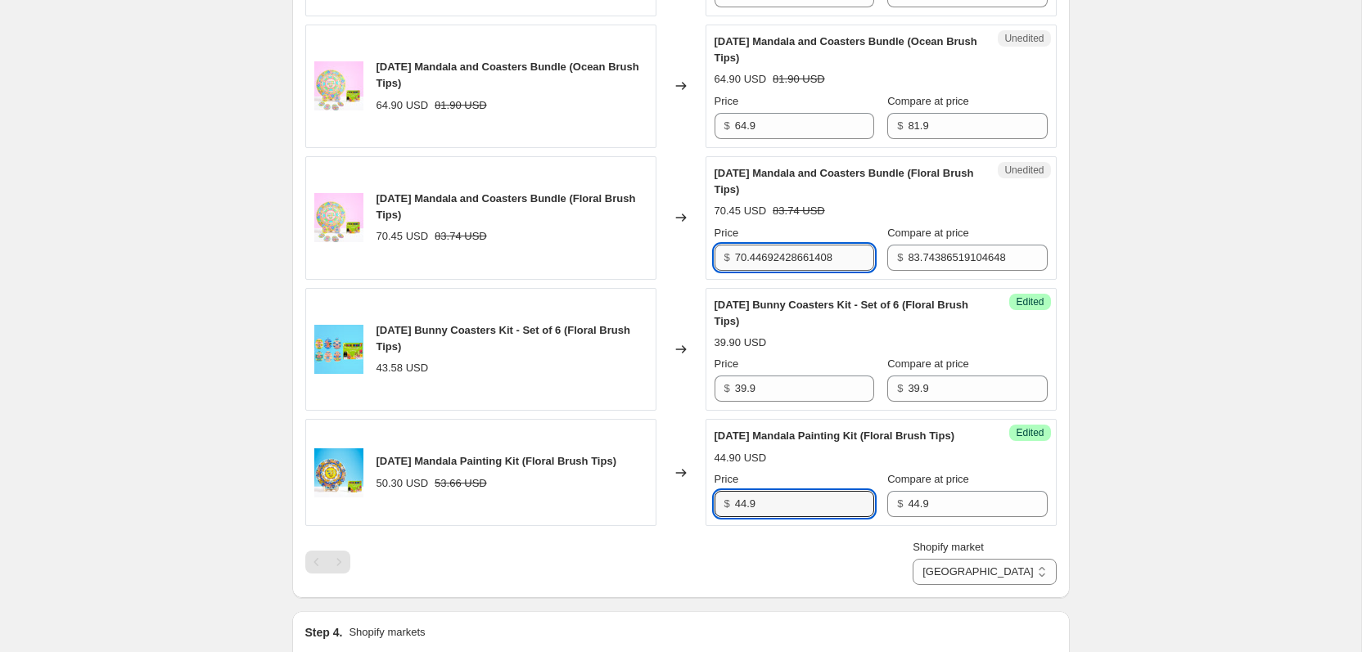
click at [744, 269] on input "70.44692428661408" at bounding box center [804, 258] width 139 height 26
type input "64.9"
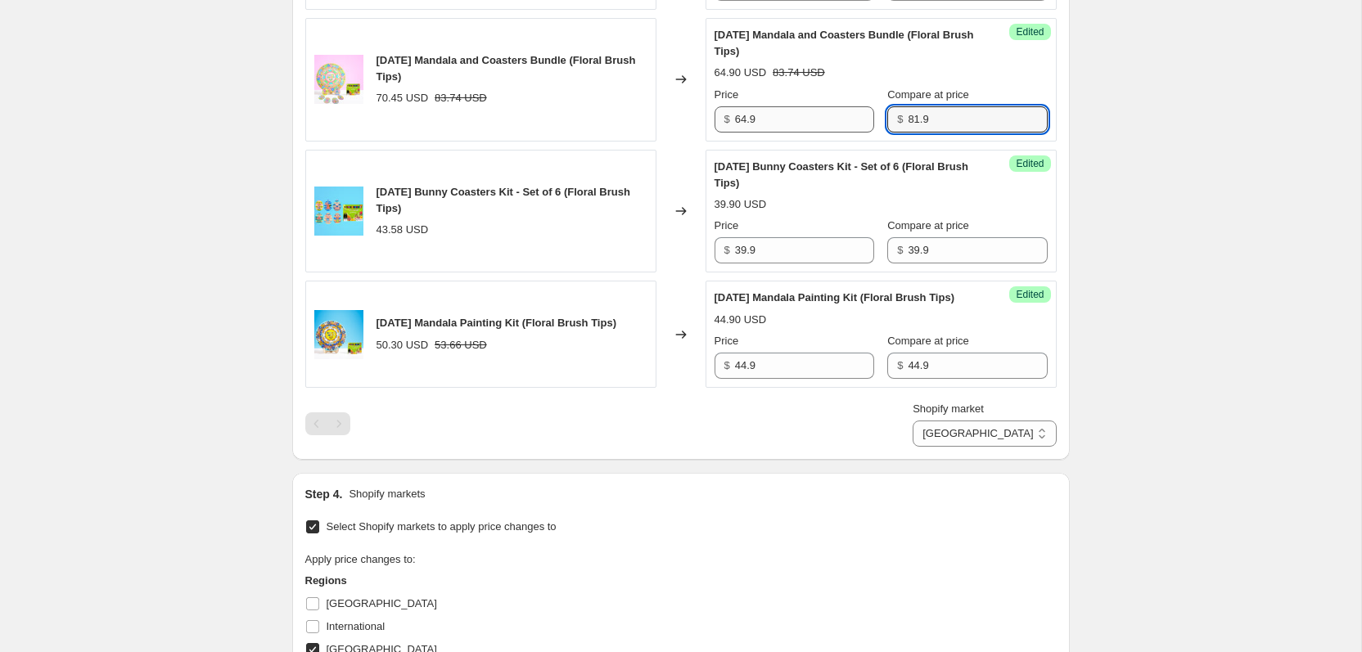
scroll to position [1011, 0]
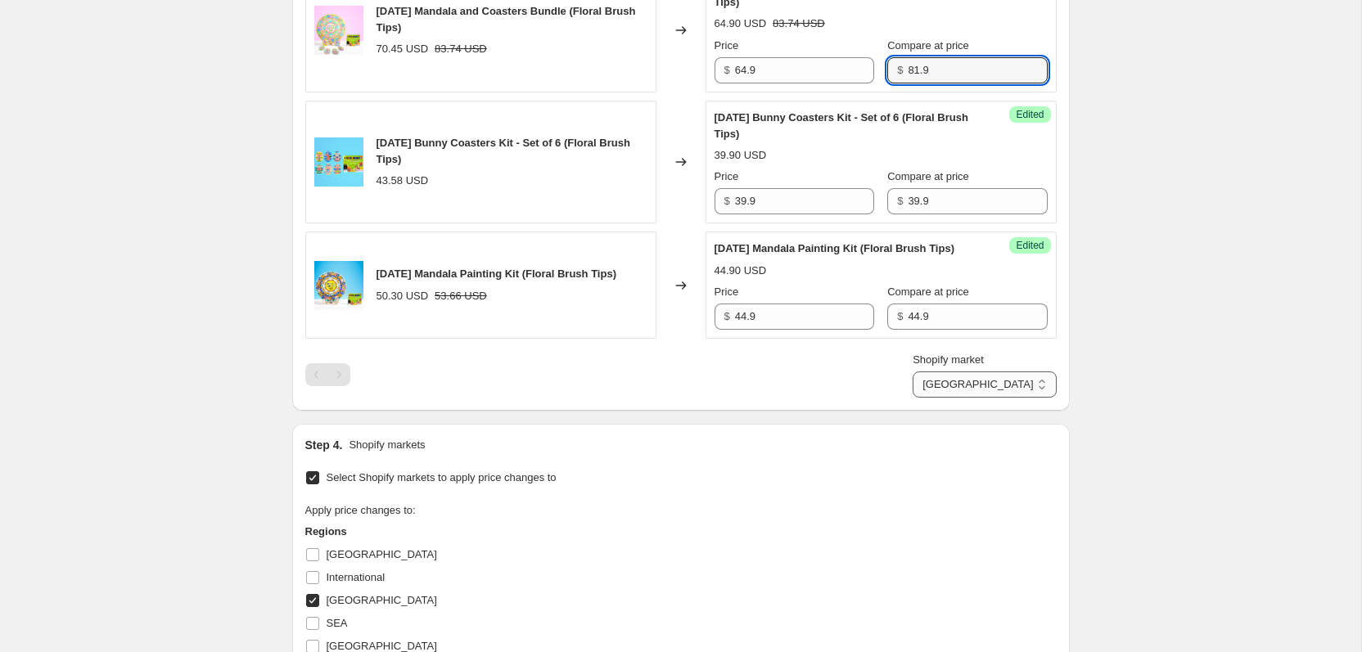
type input "81.9"
click at [1012, 398] on select "[GEOGRAPHIC_DATA] [GEOGRAPHIC_DATA] [GEOGRAPHIC_DATA]" at bounding box center [984, 385] width 143 height 26
select select "28938535130"
click at [943, 398] on select "[GEOGRAPHIC_DATA] [GEOGRAPHIC_DATA] [GEOGRAPHIC_DATA]" at bounding box center [984, 385] width 143 height 26
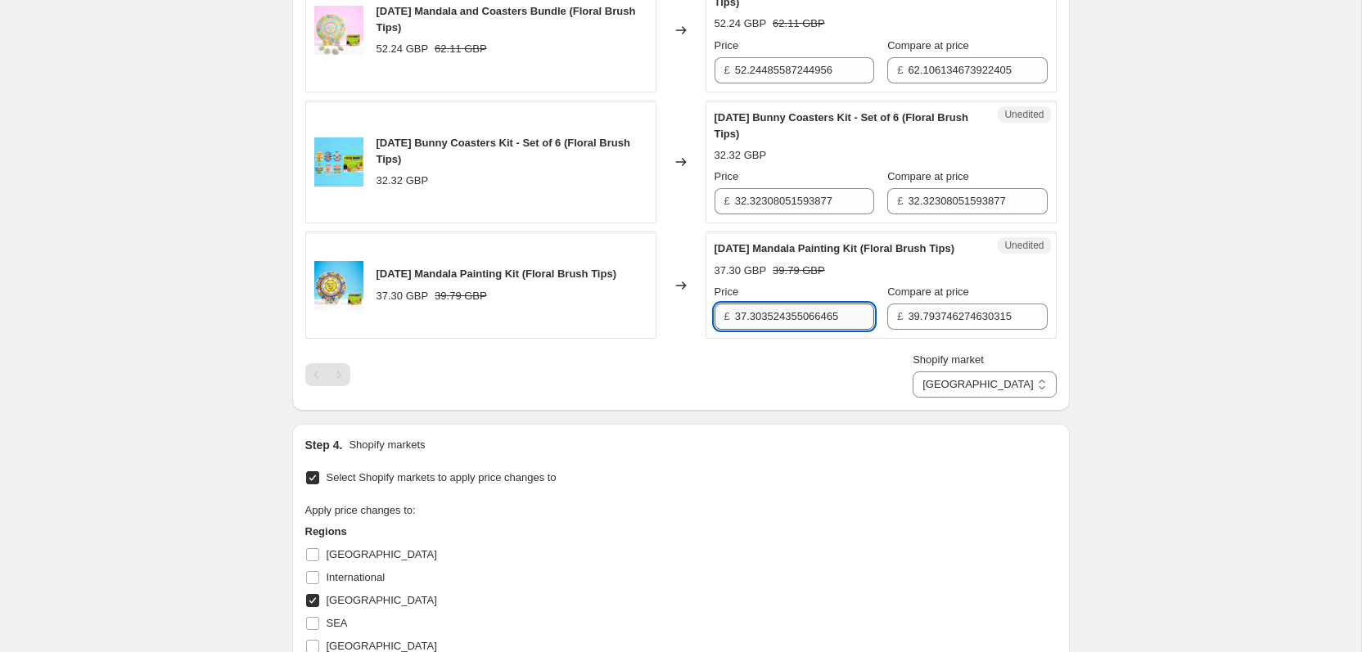
click at [814, 330] on input "37.303524355066465" at bounding box center [804, 317] width 139 height 26
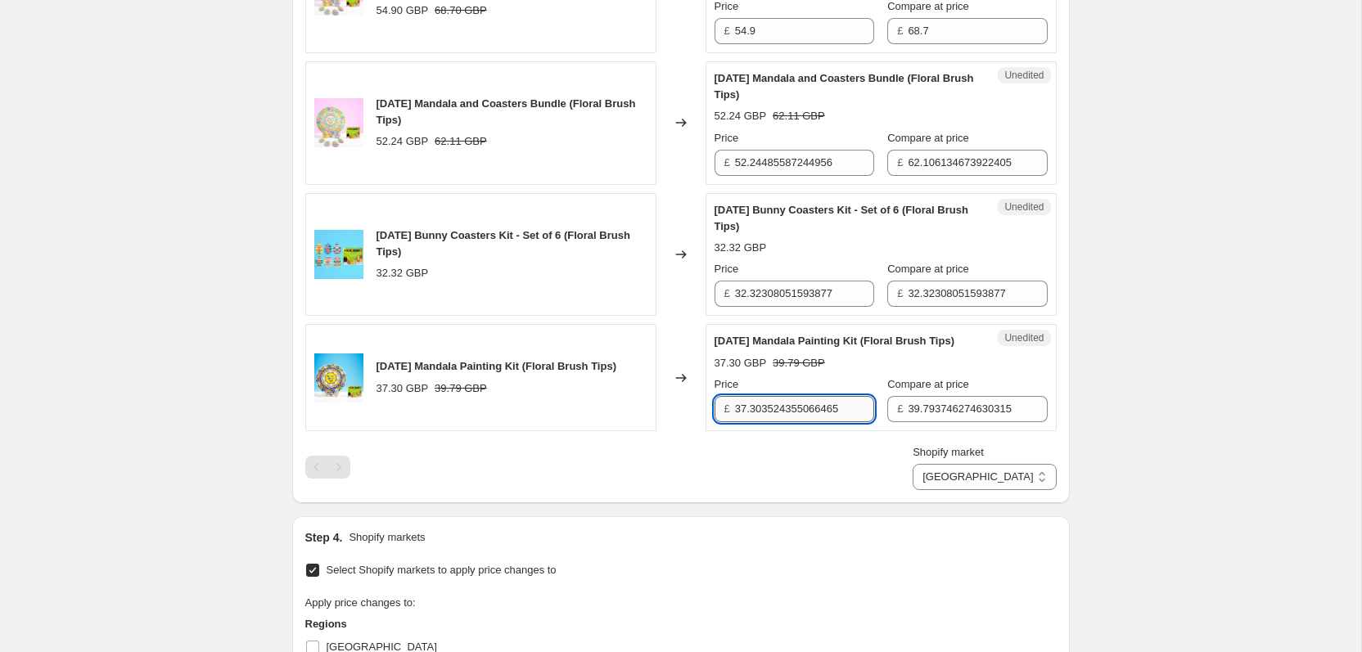
scroll to position [957, 0]
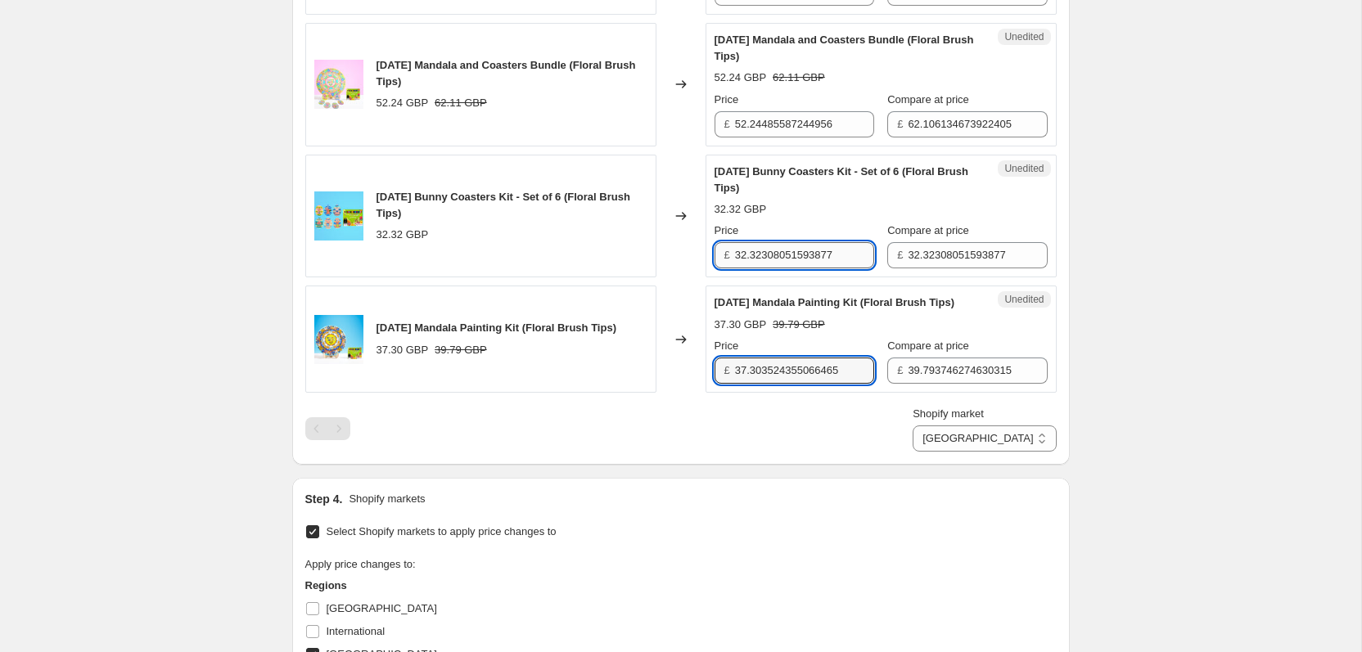
click at [760, 268] on input "32.32308051593877" at bounding box center [804, 255] width 139 height 26
type input "29.9"
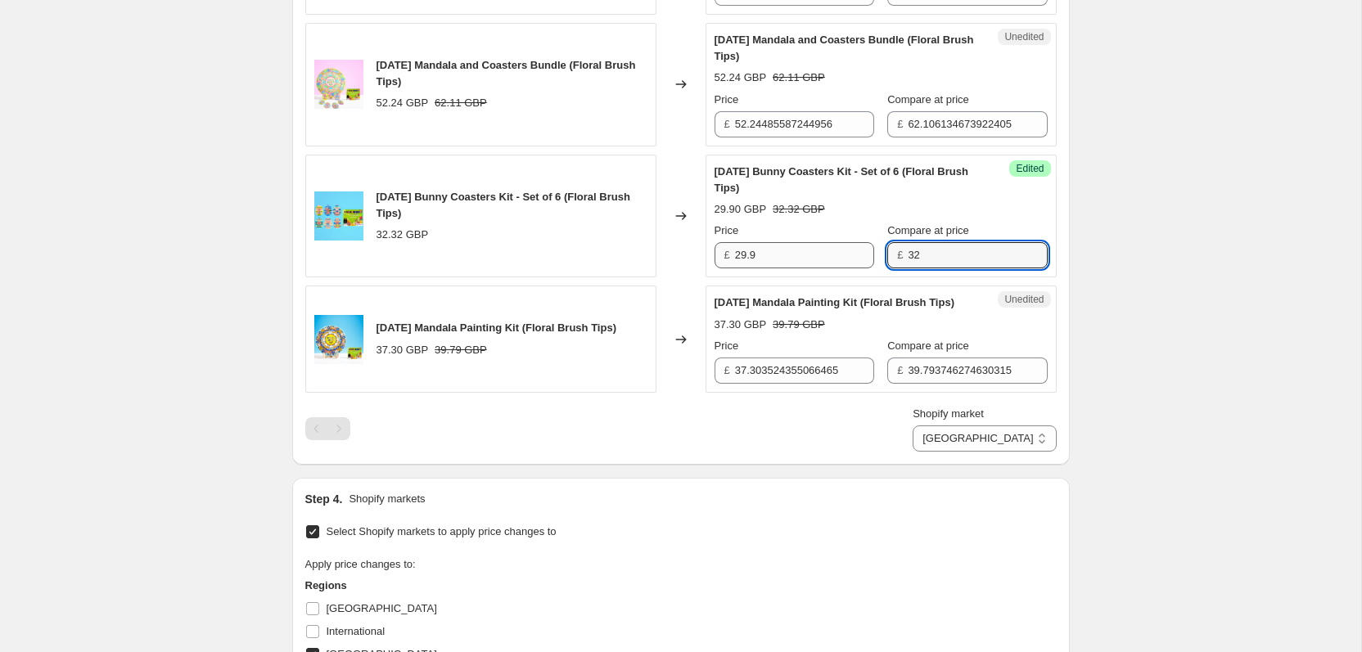
type input "3"
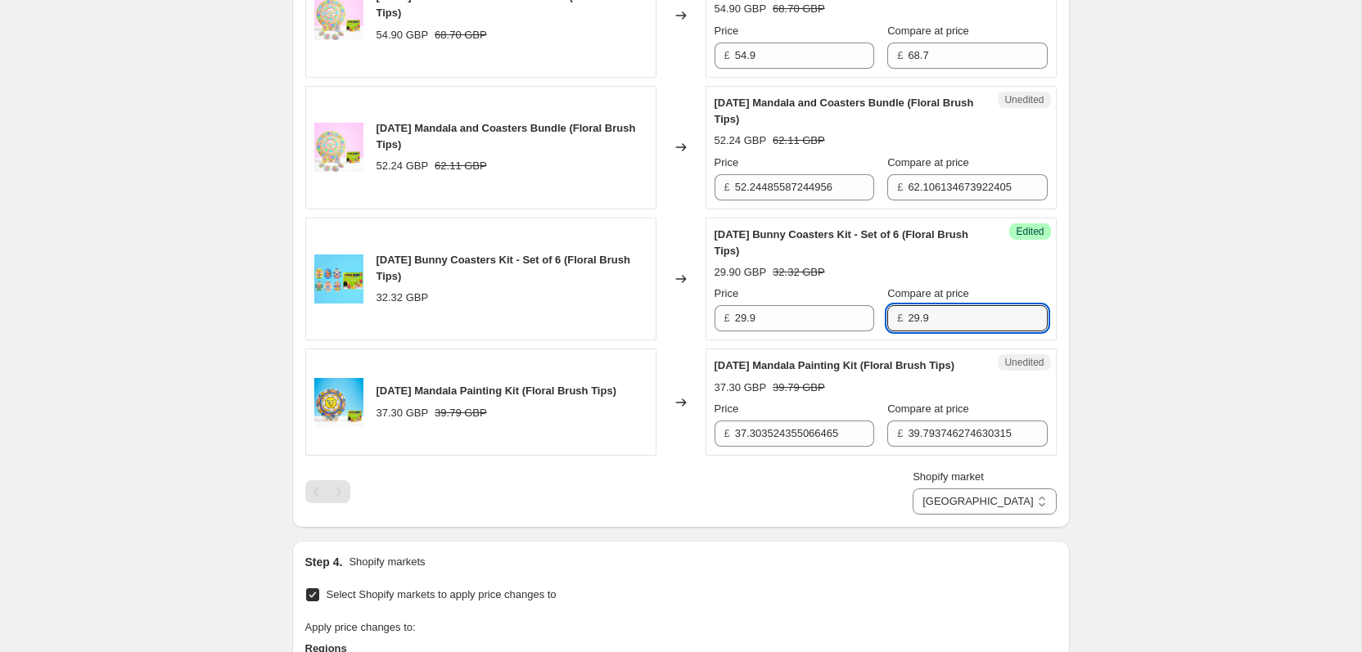
scroll to position [885, 0]
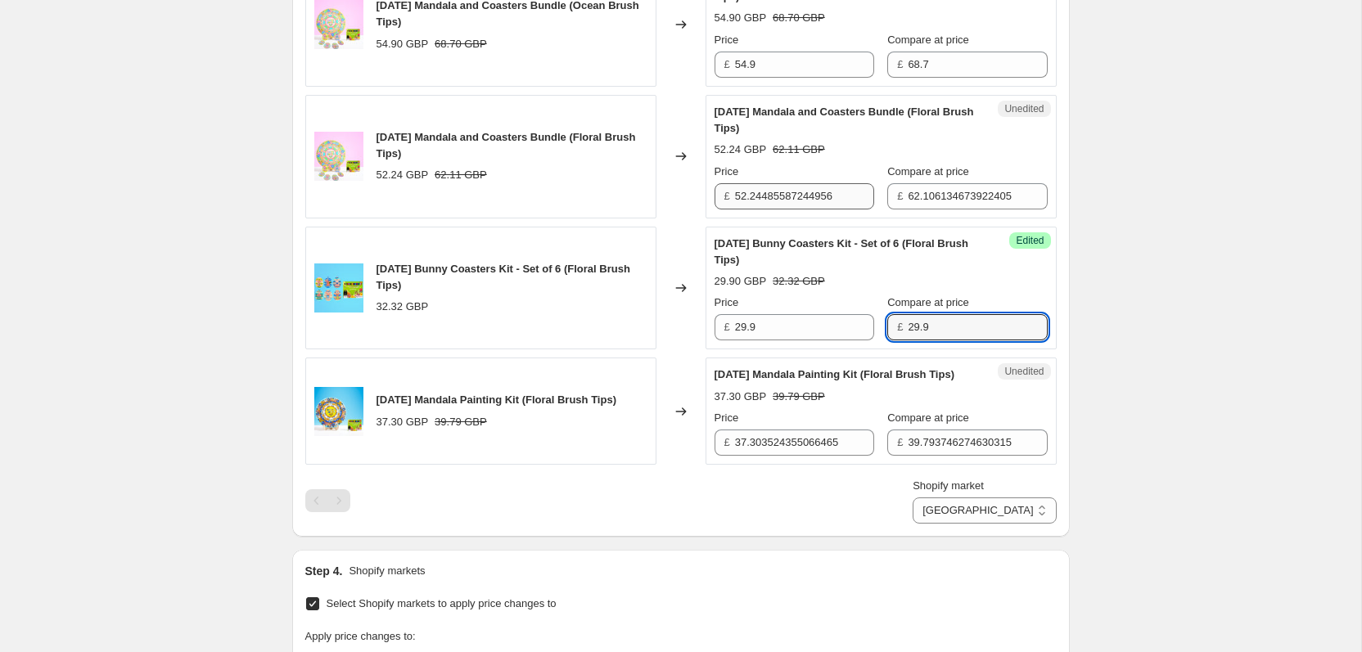
type input "29.9"
click at [786, 210] on input "52.24485587244956" at bounding box center [804, 196] width 139 height 26
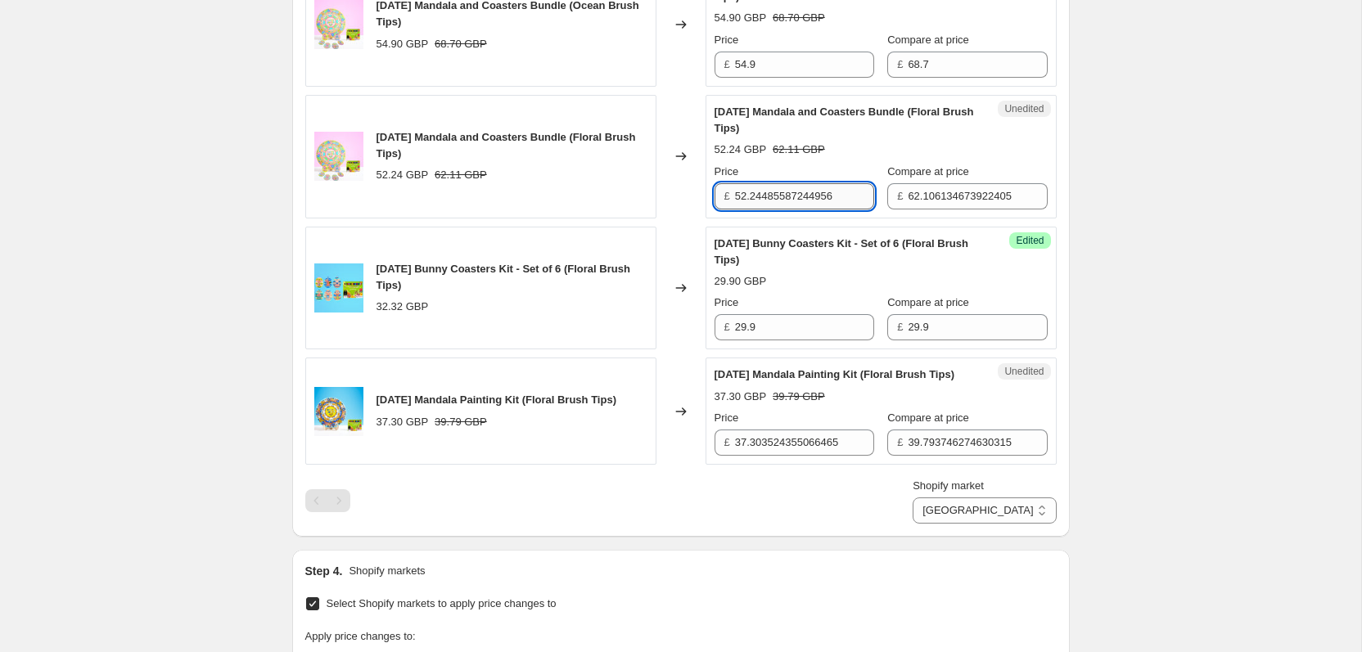
click at [786, 210] on input "52.24485587244956" at bounding box center [804, 196] width 139 height 26
type input "54.9"
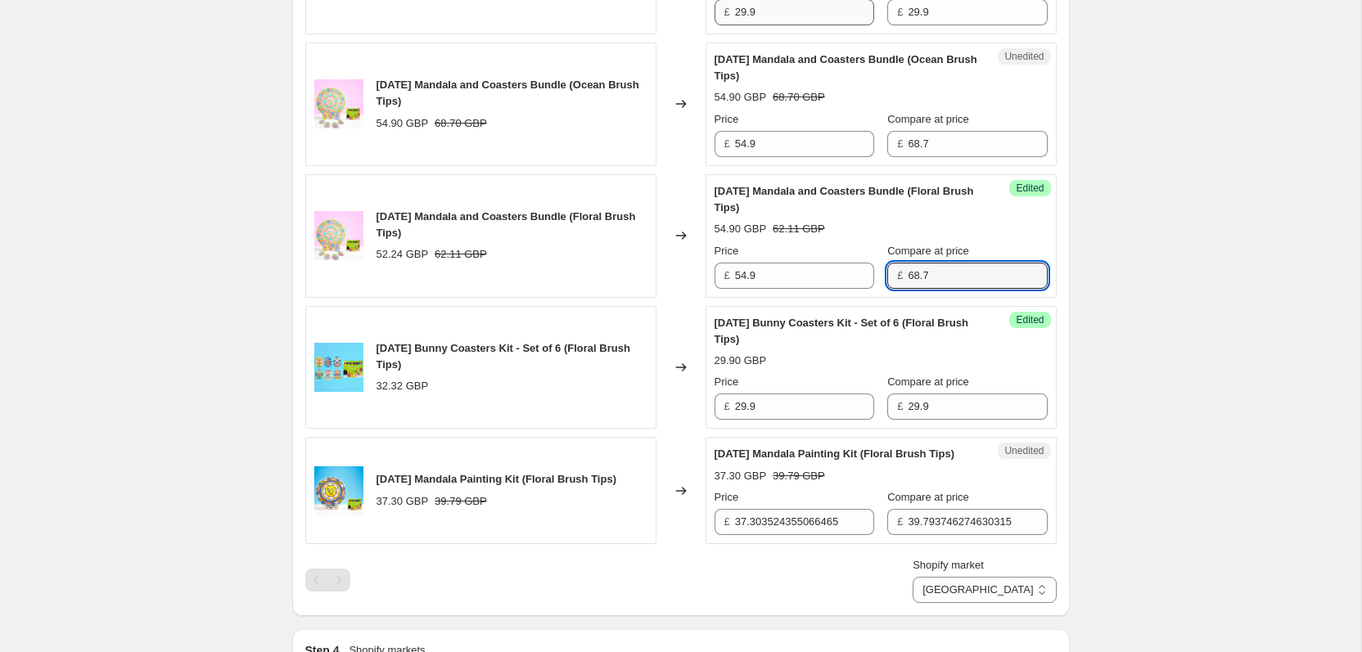
scroll to position [832, 0]
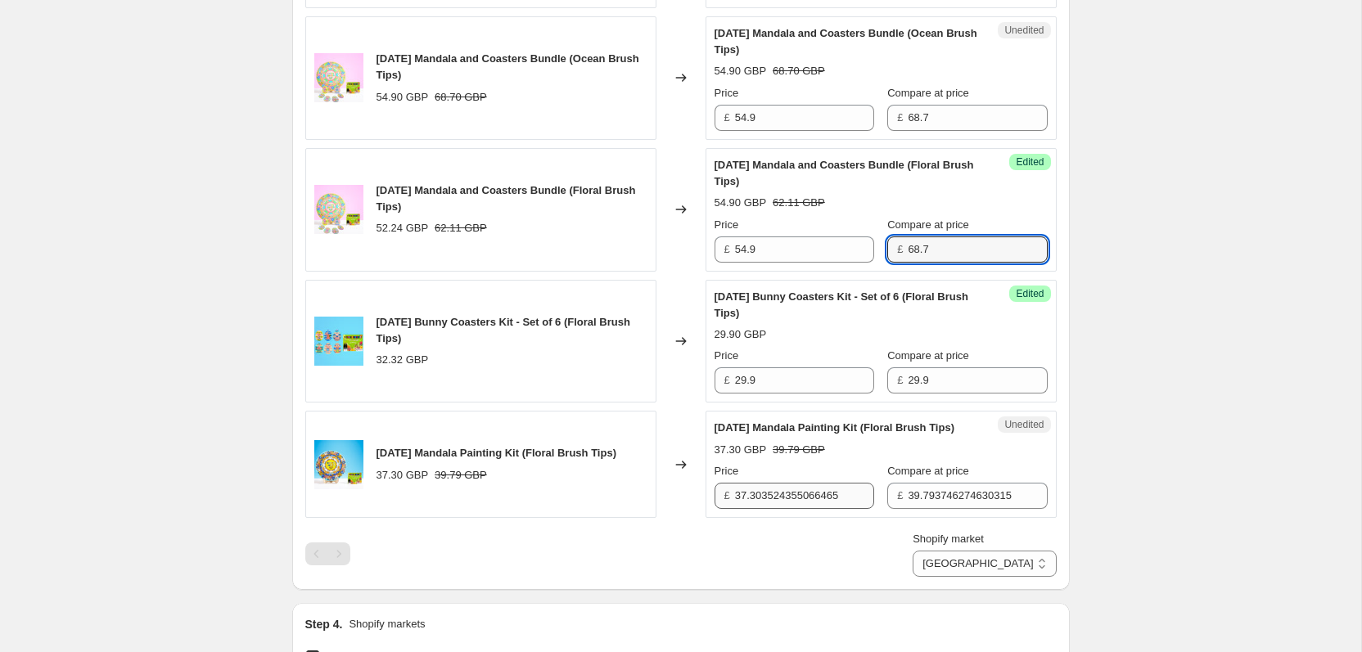
type input "68.7"
click at [791, 509] on input "37.303524355066465" at bounding box center [804, 496] width 139 height 26
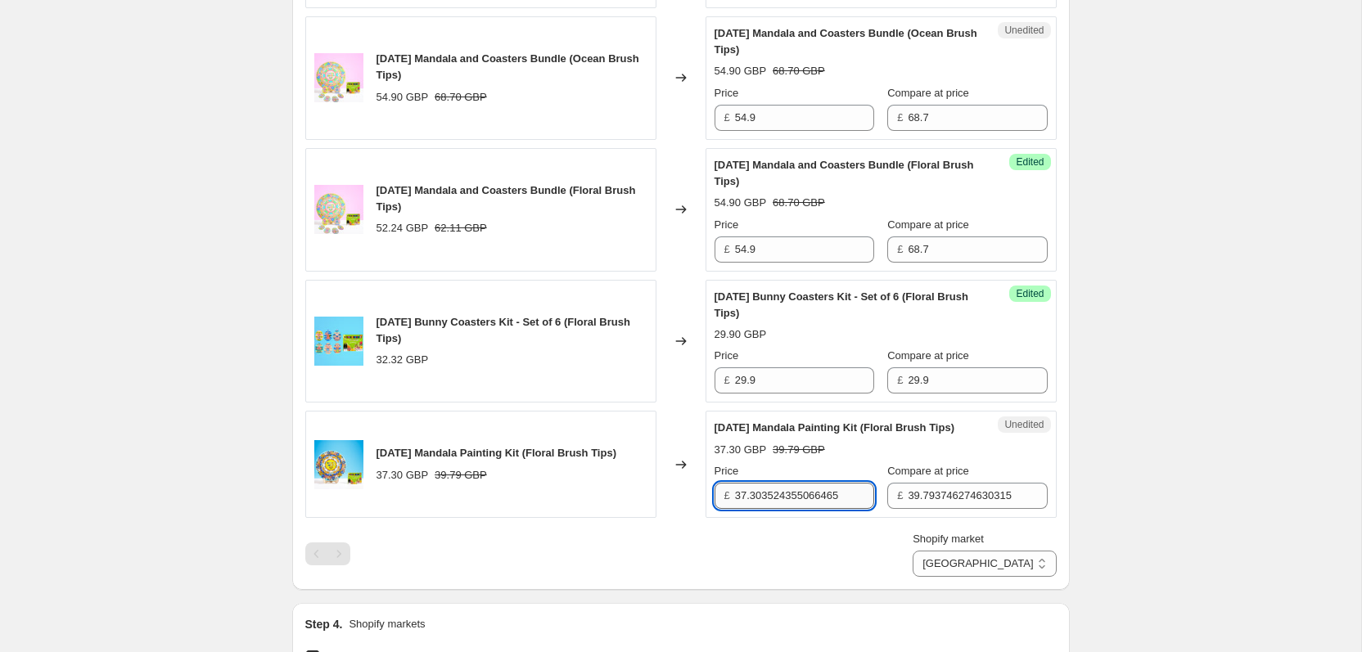
click at [791, 509] on input "37.303524355066465" at bounding box center [804, 496] width 139 height 26
type input "34.9"
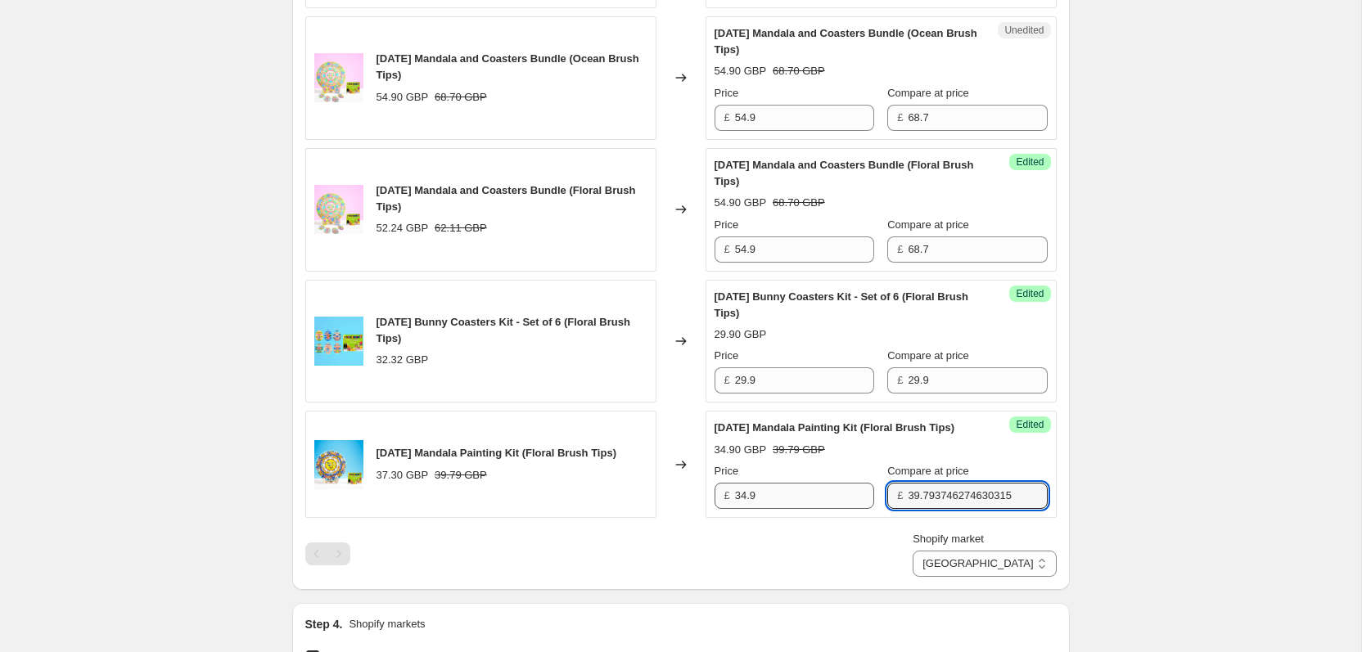
type input "4"
type input "34.9"
click at [1125, 523] on div "Create new price [MEDICAL_DATA]. This page is ready Create new price [MEDICAL_D…" at bounding box center [680, 186] width 1361 height 2037
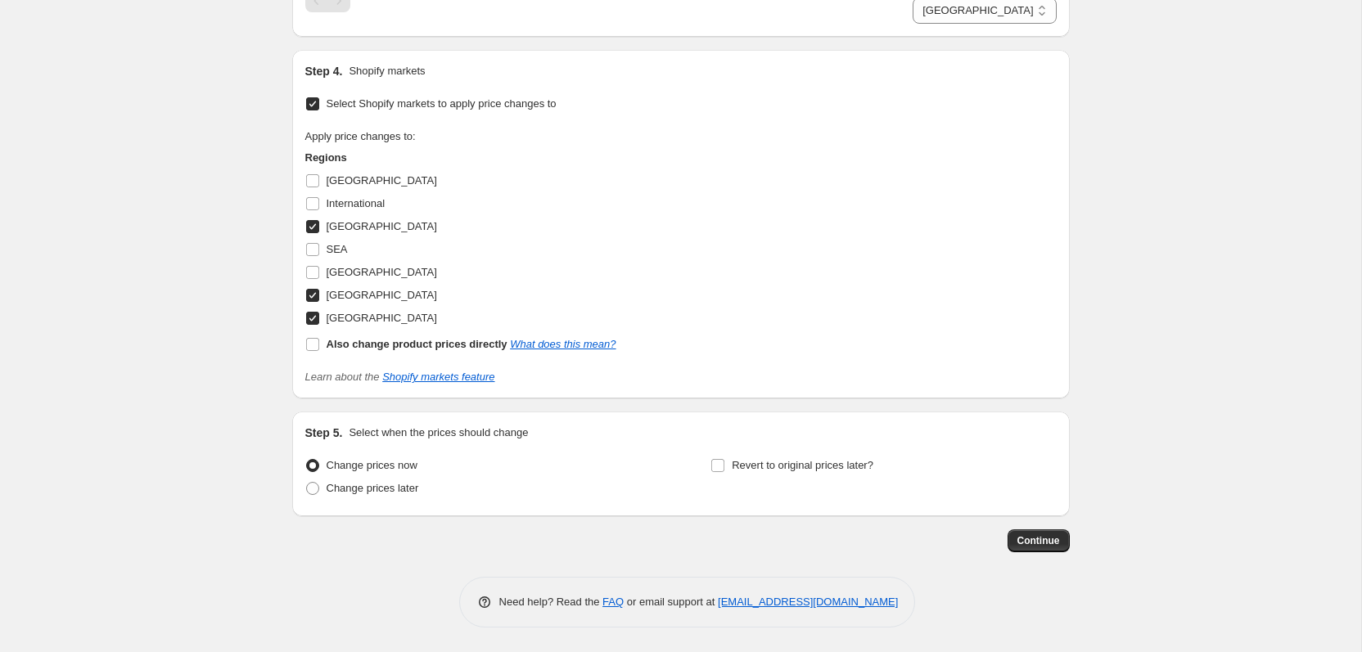
scroll to position [1418, 0]
click at [1053, 547] on span "Continue" at bounding box center [1038, 540] width 43 height 13
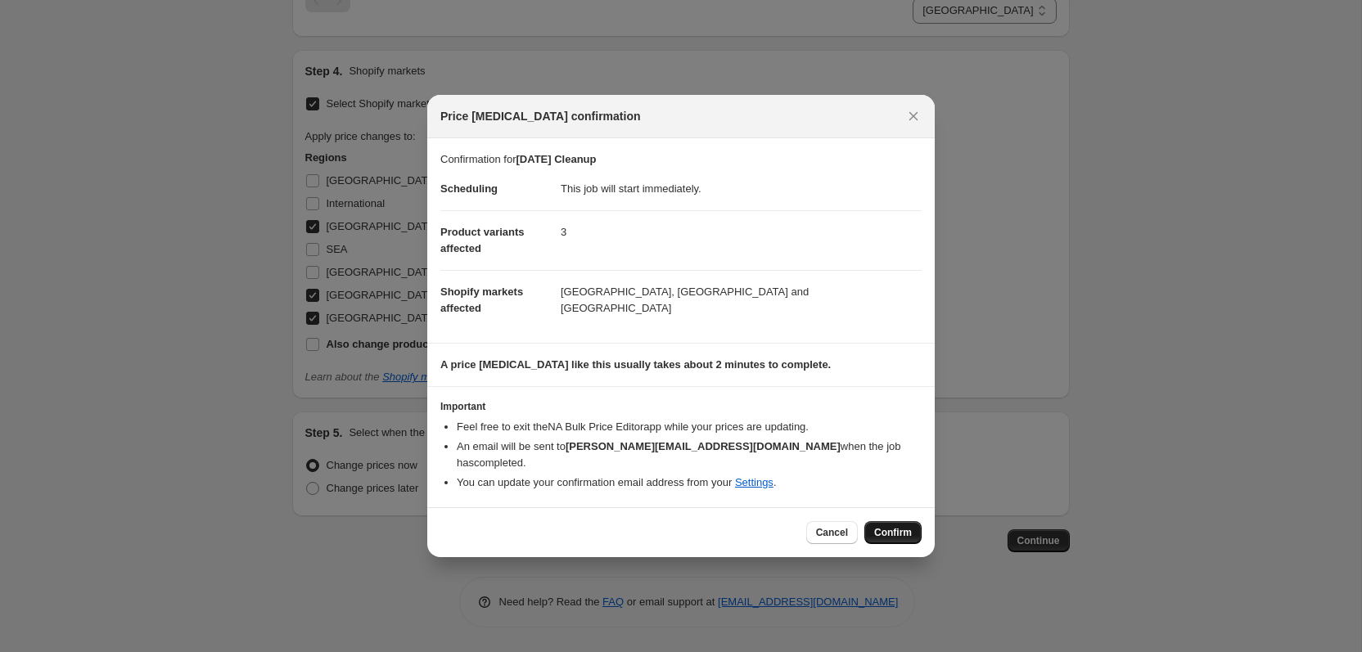
click at [884, 526] on span "Confirm" at bounding box center [893, 532] width 38 height 13
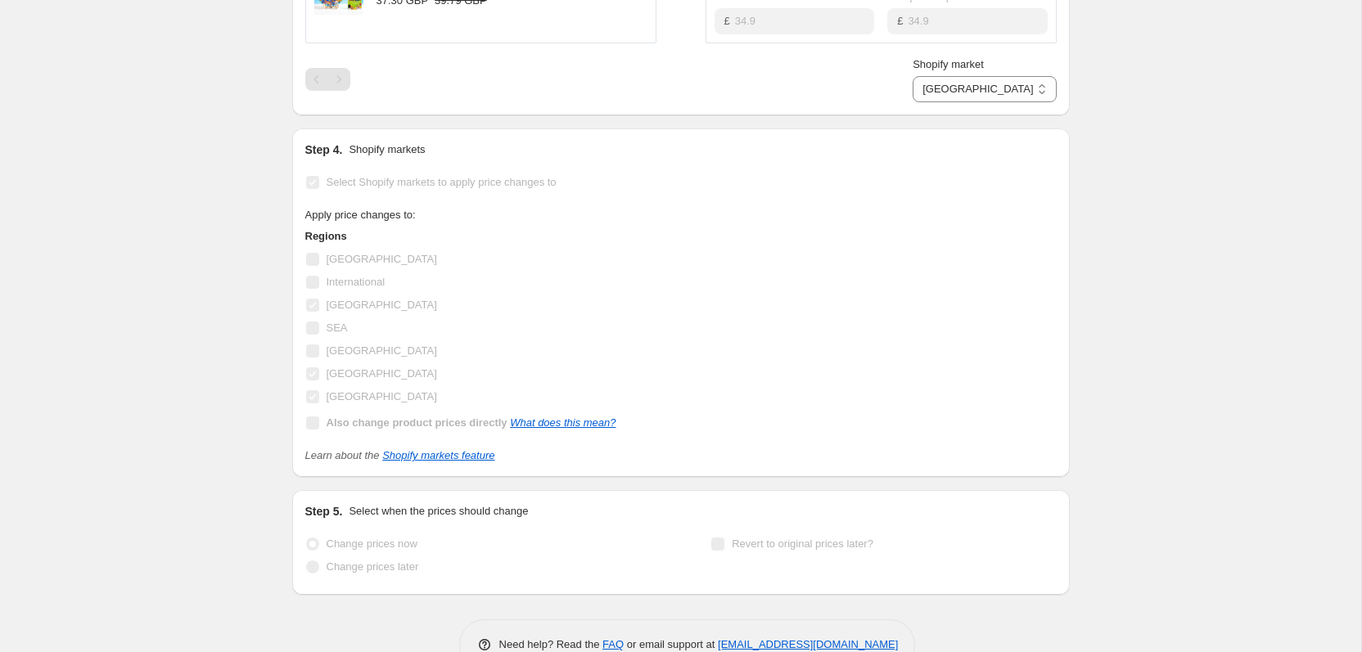
scroll to position [1401, 0]
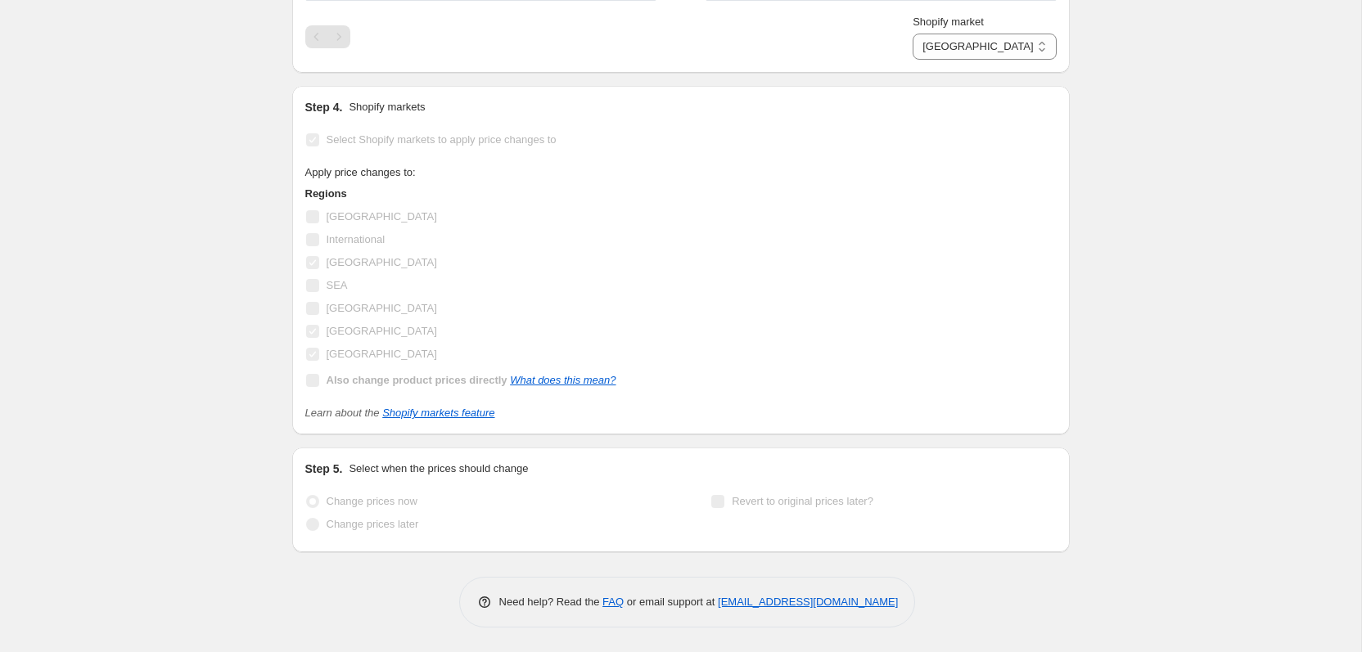
select select "28938535130"
